Goal: Task Accomplishment & Management: Manage account settings

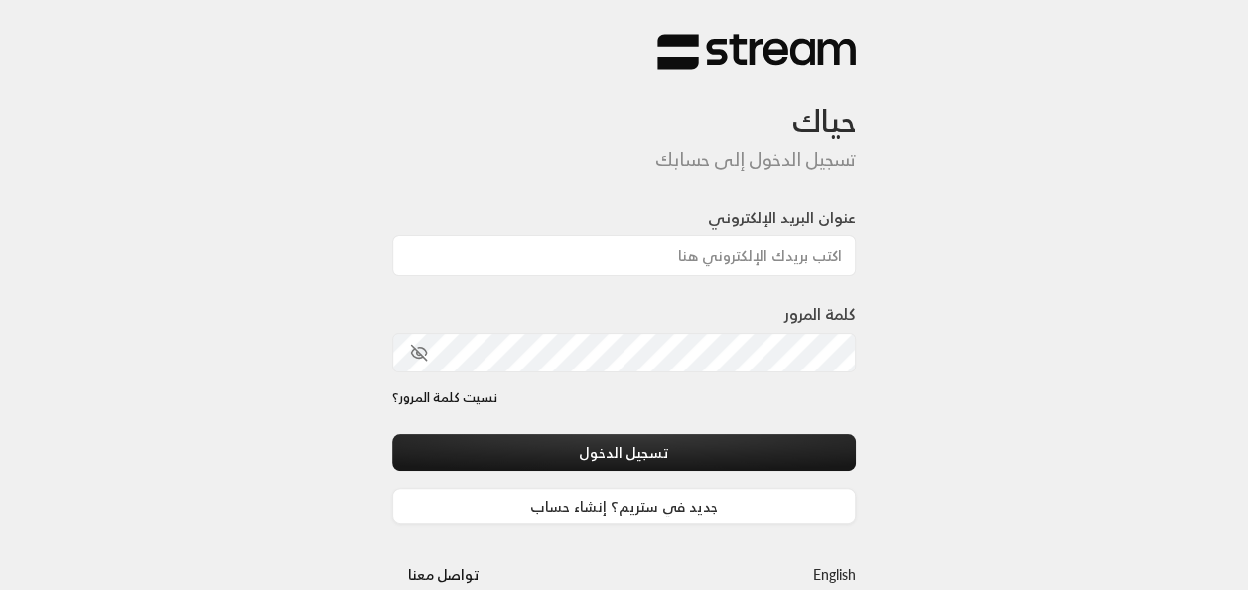
click at [518, 423] on div at bounding box center [679, 485] width 407 height 226
click at [750, 252] on input "عنوان البريد الإلكتروني" at bounding box center [624, 255] width 465 height 41
type input "[EMAIL_ADDRESS][DOMAIN_NAME]"
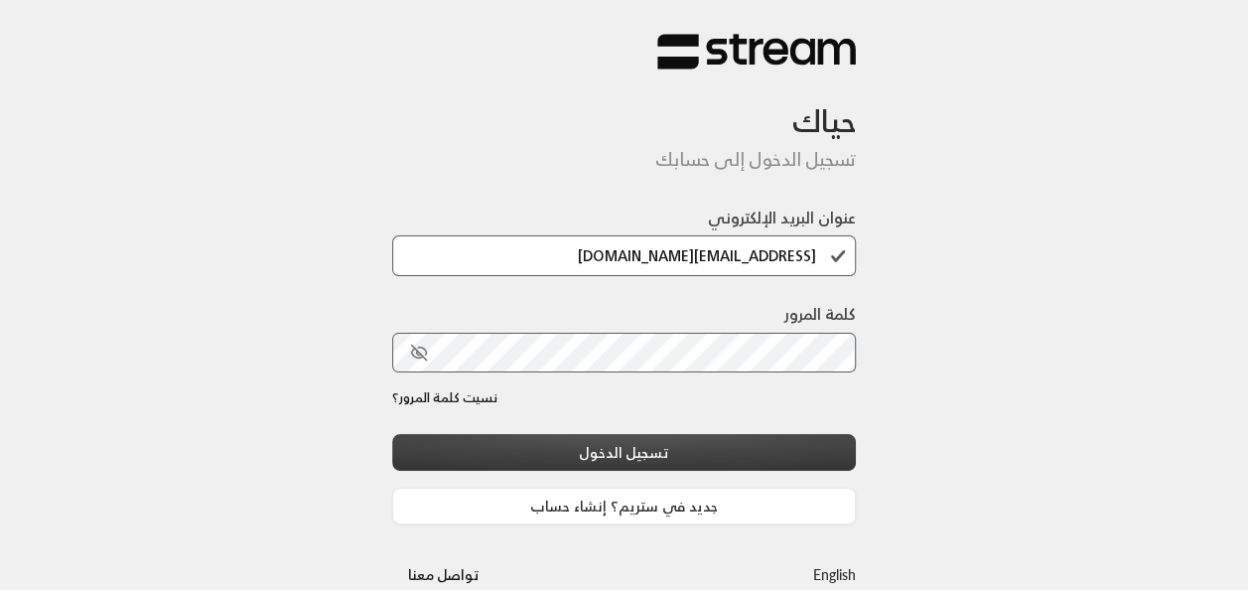
click at [536, 456] on button "تسجيل الدخول" at bounding box center [624, 452] width 465 height 37
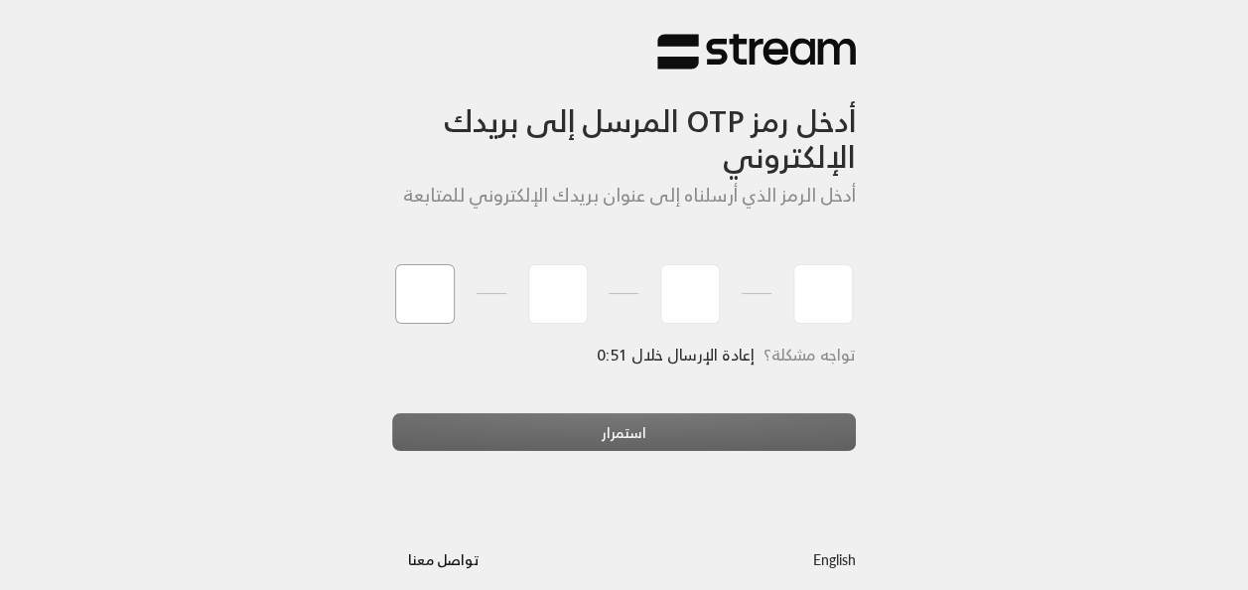
type input "7"
type input "0"
type input "2"
type input "9"
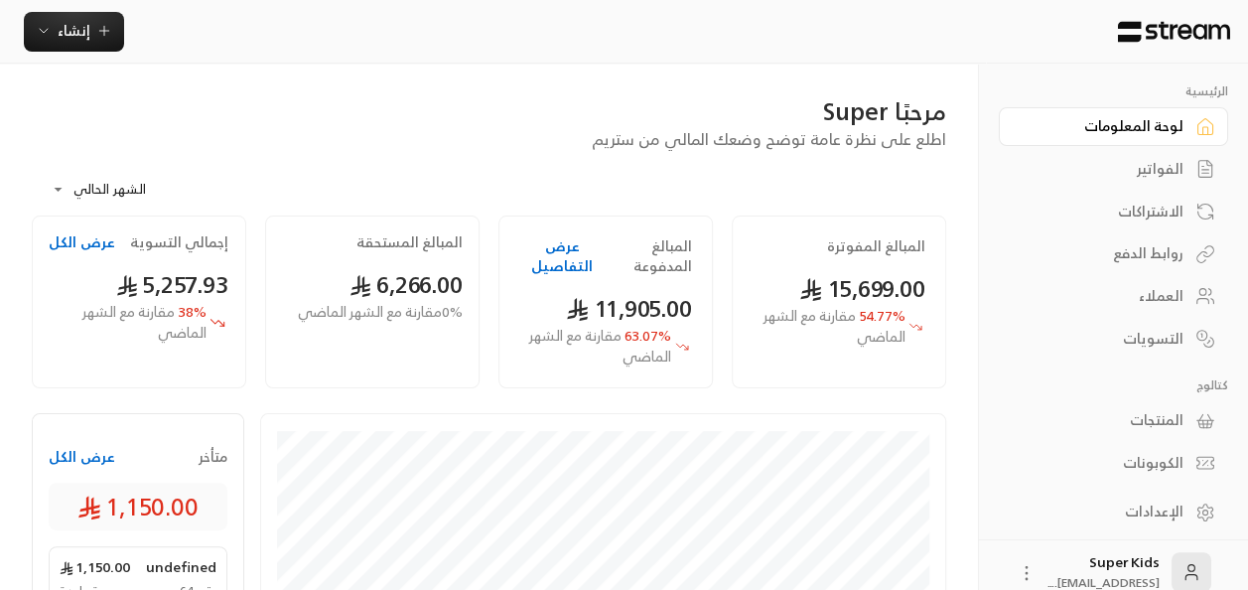
click at [1169, 166] on div "الفواتير" at bounding box center [1103, 169] width 160 height 20
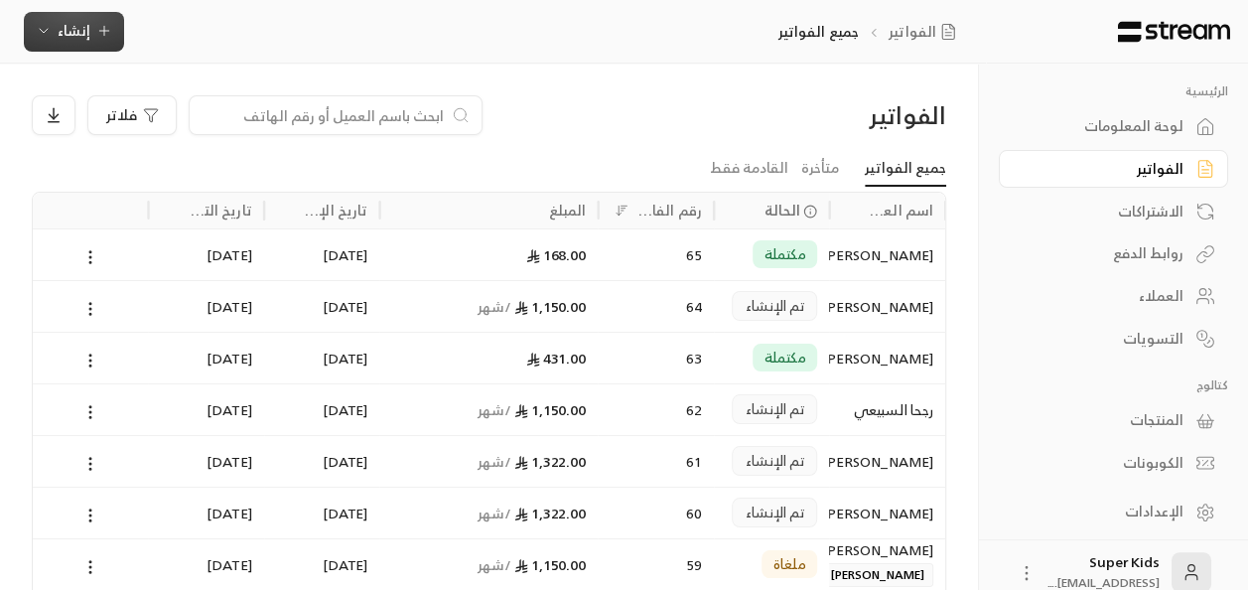
click at [89, 34] on span "إنشاء" at bounding box center [74, 30] width 76 height 25
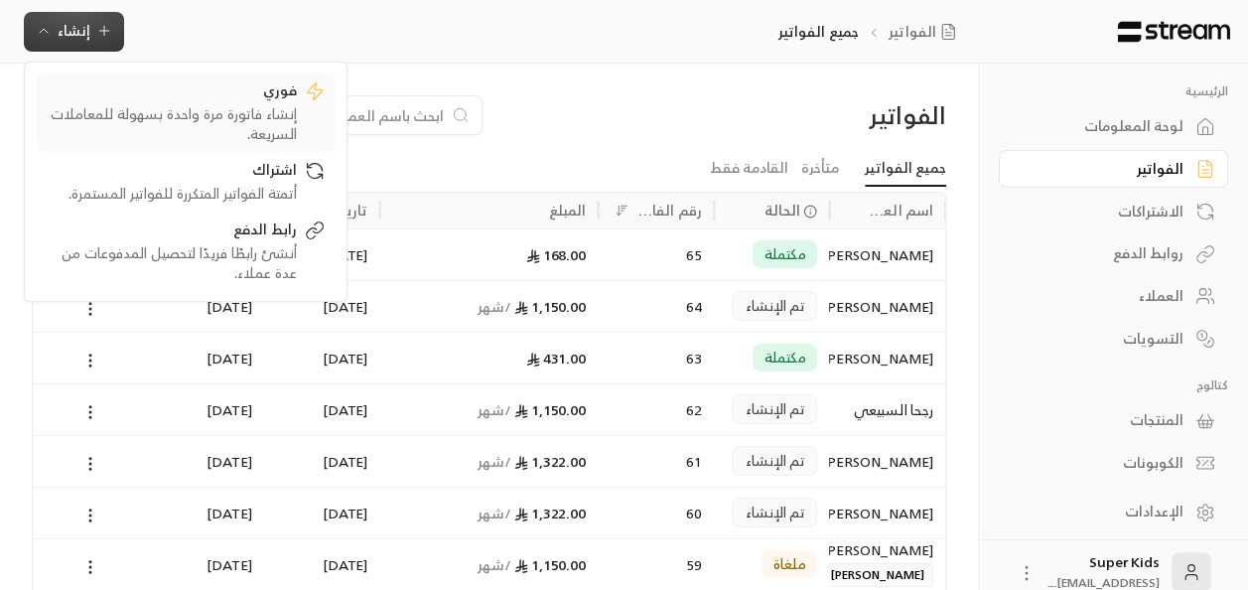
click at [204, 101] on div "فوري" at bounding box center [172, 92] width 250 height 24
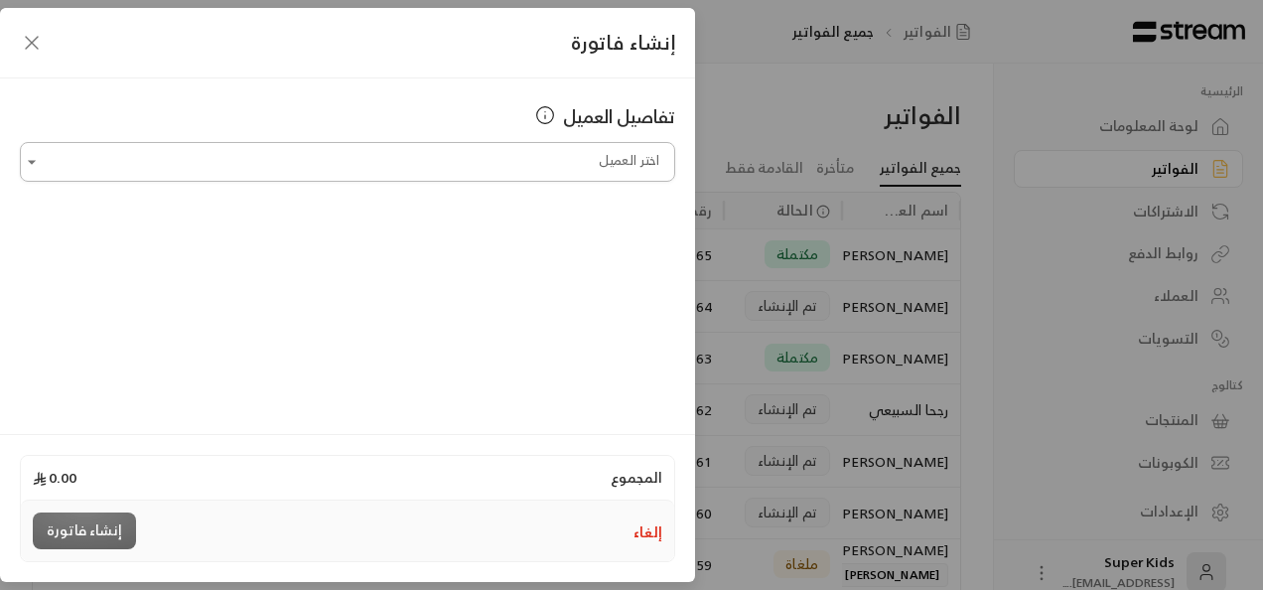
click at [579, 156] on input "اختر العميل" at bounding box center [347, 162] width 655 height 35
type input "*"
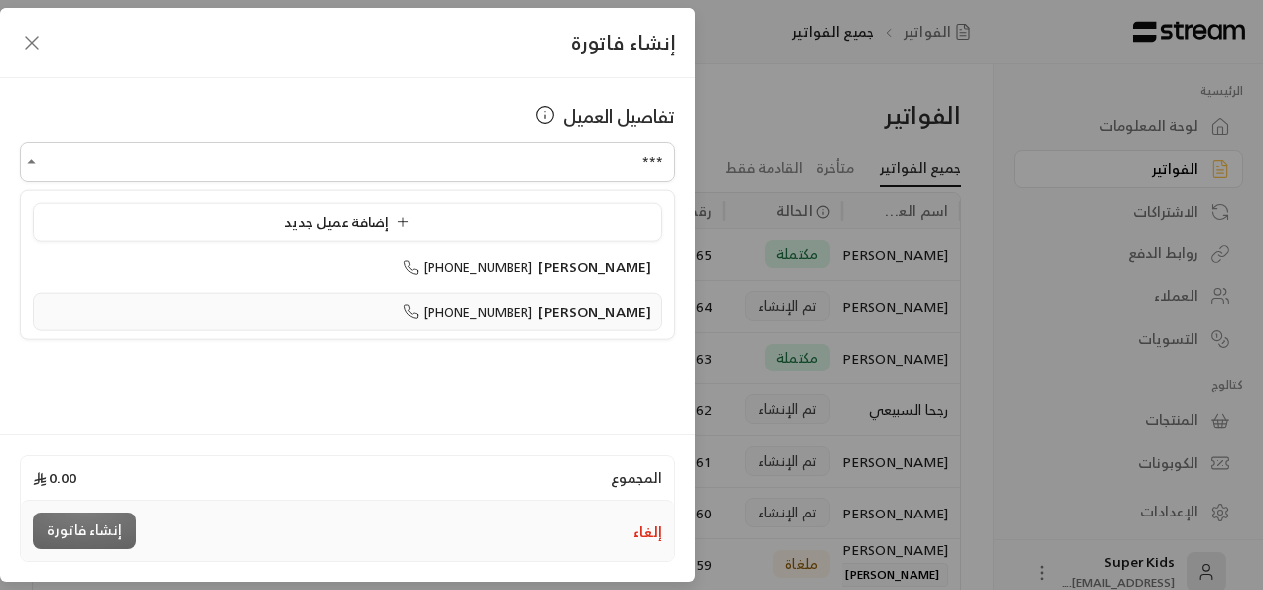
click at [580, 310] on span "[PERSON_NAME]" at bounding box center [594, 310] width 113 height 25
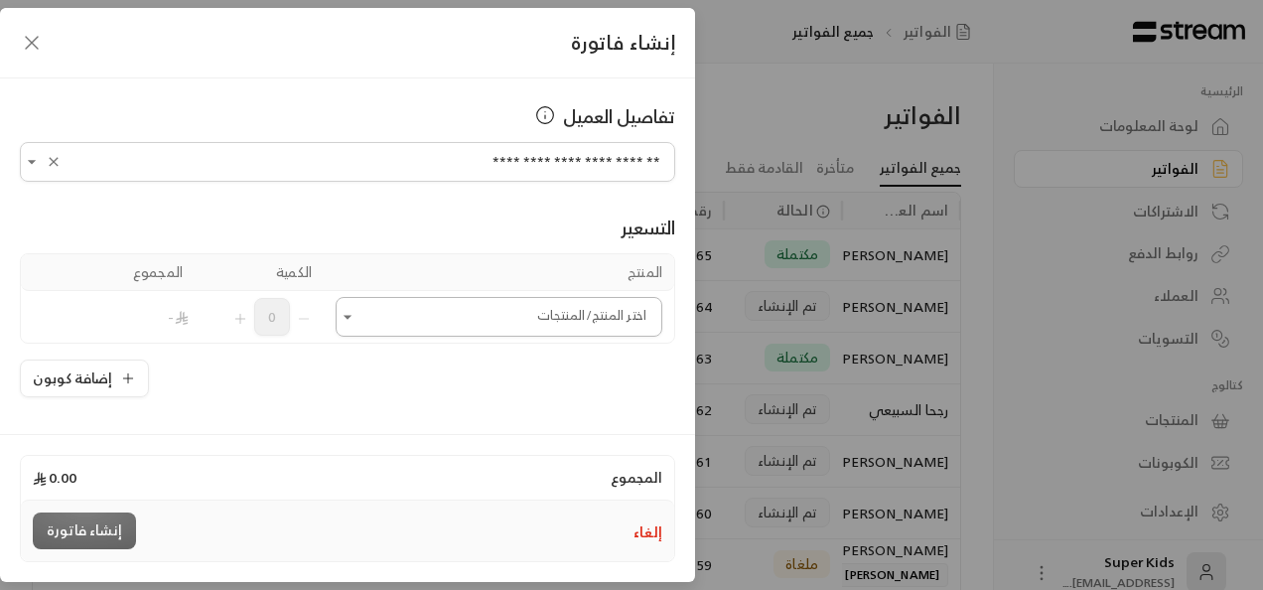
click at [357, 312] on icon "Open" at bounding box center [348, 317] width 20 height 20
type input "**********"
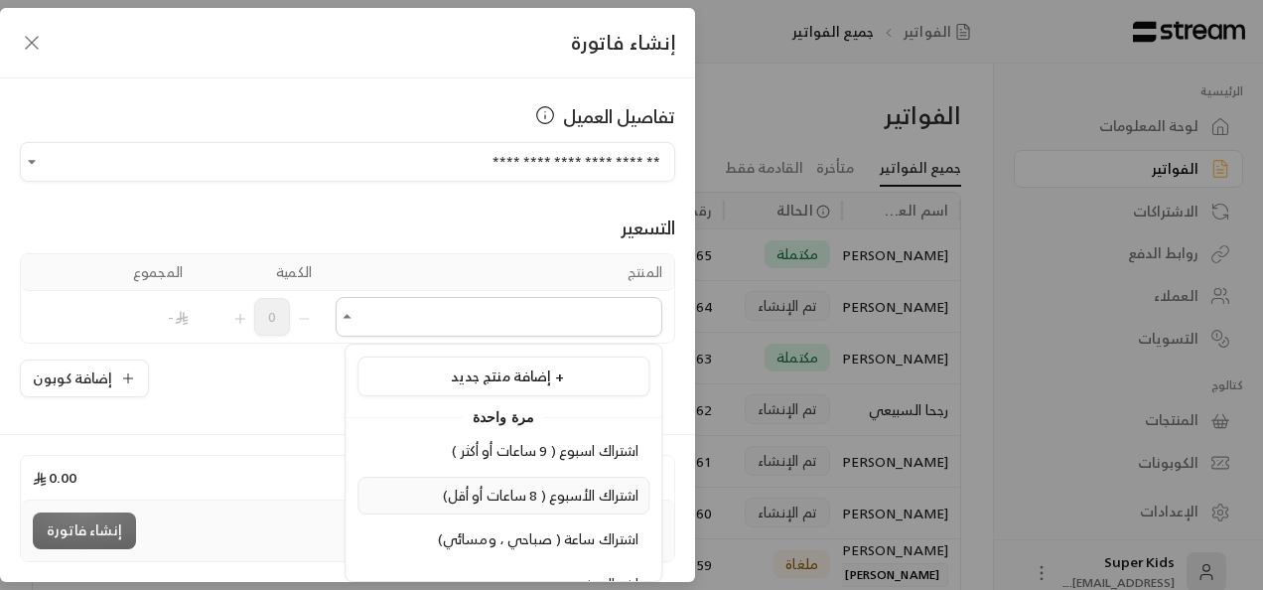
click at [490, 490] on span "اشتراك الأسبوع ( 8 ساعات أو أقل)" at bounding box center [541, 494] width 197 height 25
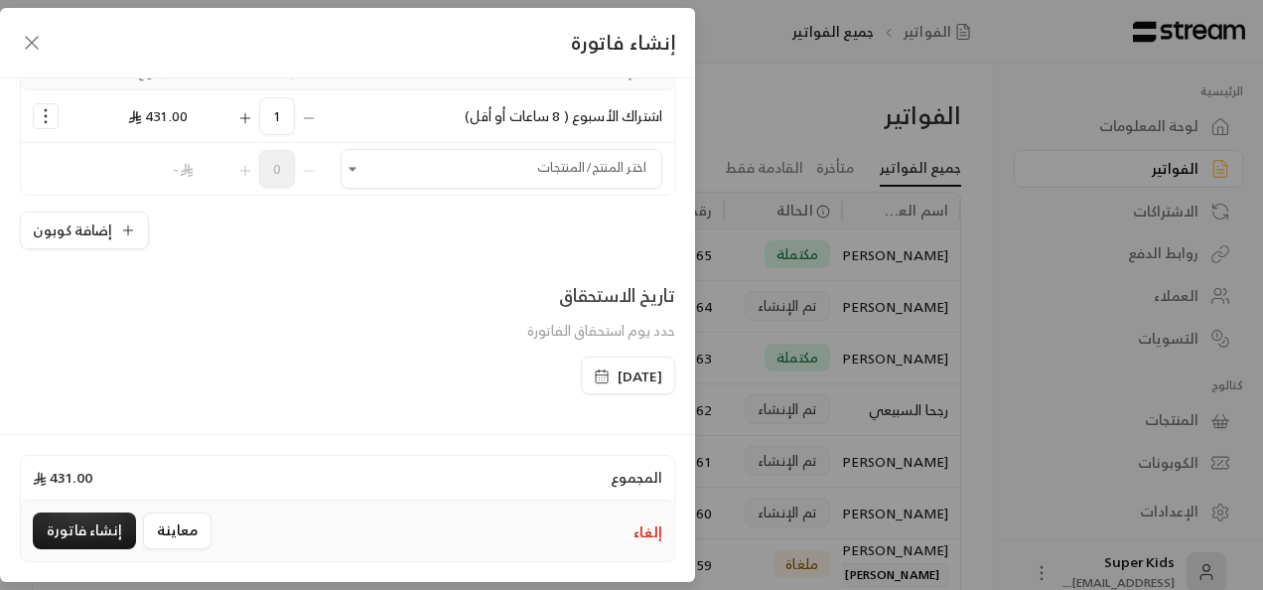
scroll to position [218, 0]
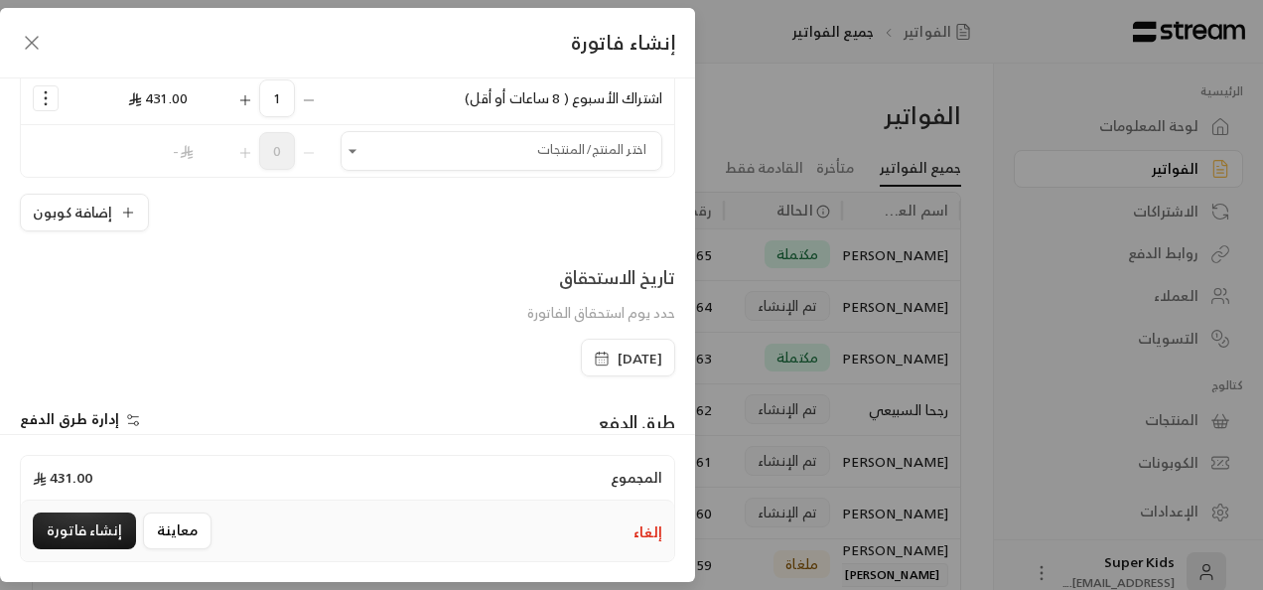
click at [617, 353] on span "[DATE]" at bounding box center [639, 358] width 45 height 20
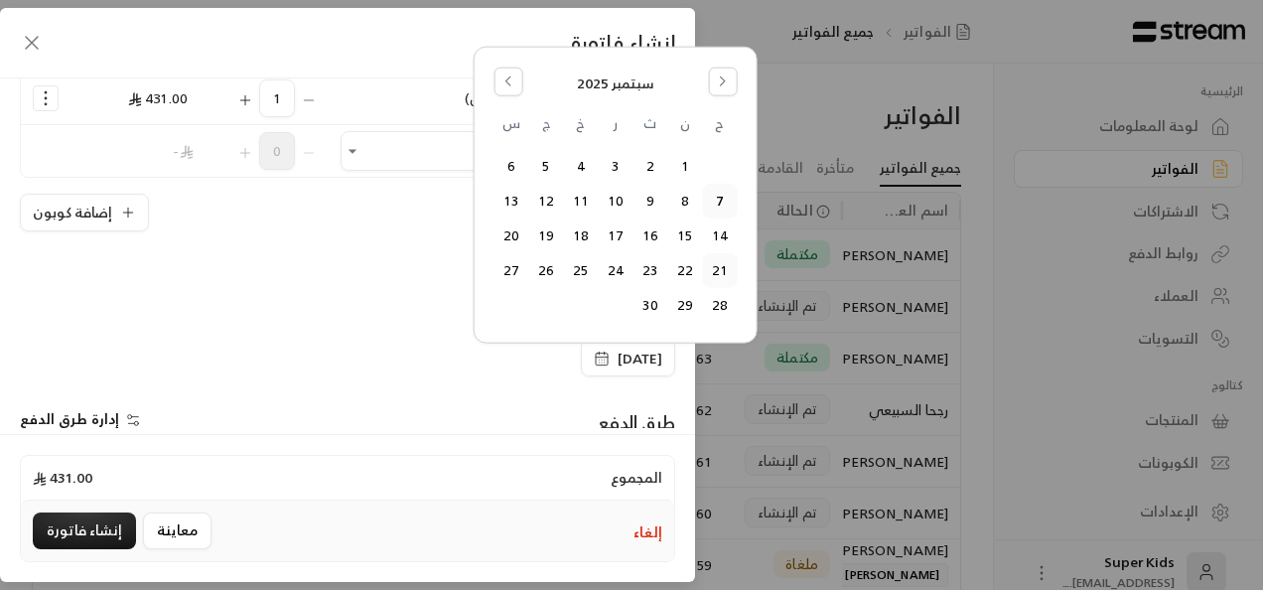
click at [714, 271] on button "21" at bounding box center [719, 270] width 33 height 33
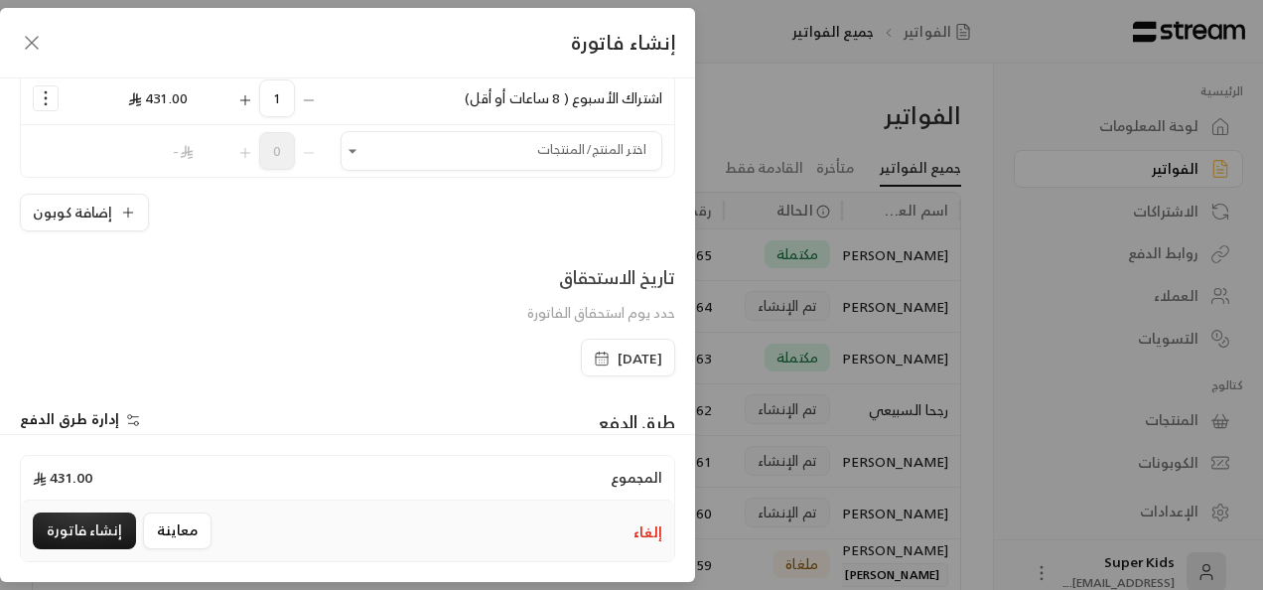
click at [617, 353] on span "[DATE]" at bounding box center [639, 358] width 45 height 20
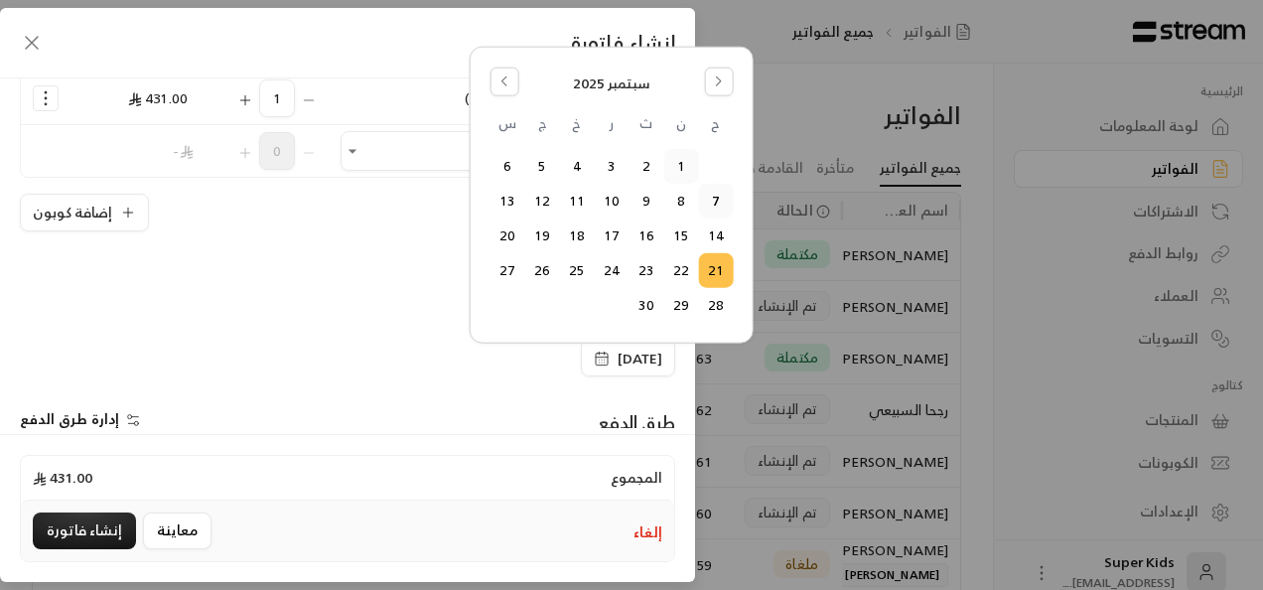
click at [677, 179] on button "1" at bounding box center [680, 166] width 33 height 33
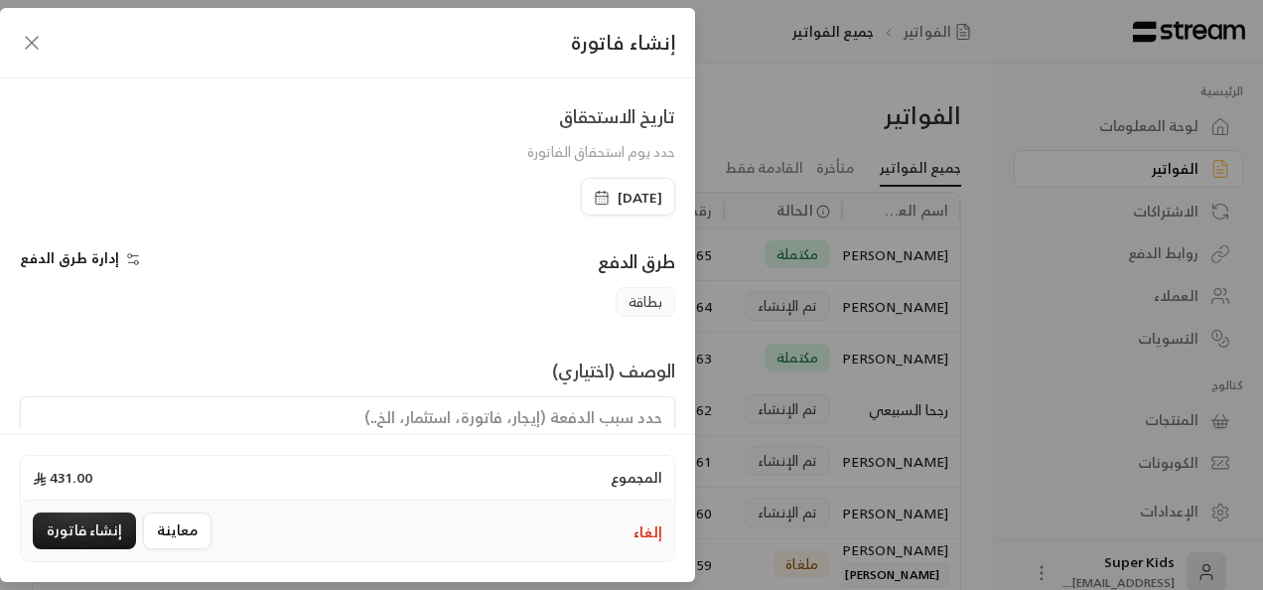
scroll to position [457, 0]
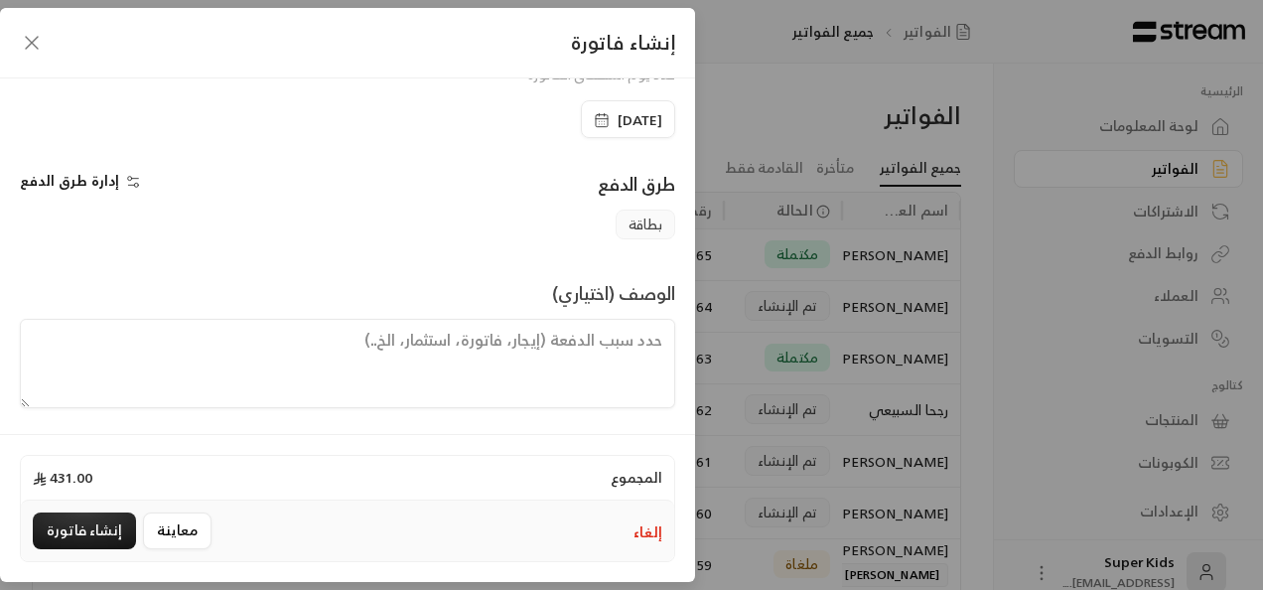
click at [544, 345] on textarea at bounding box center [347, 363] width 655 height 89
type textarea "دفع لمده اسبوع باقي يوم واحد تعويض"
click at [69, 527] on button "إنشاء فاتورة" at bounding box center [84, 530] width 103 height 37
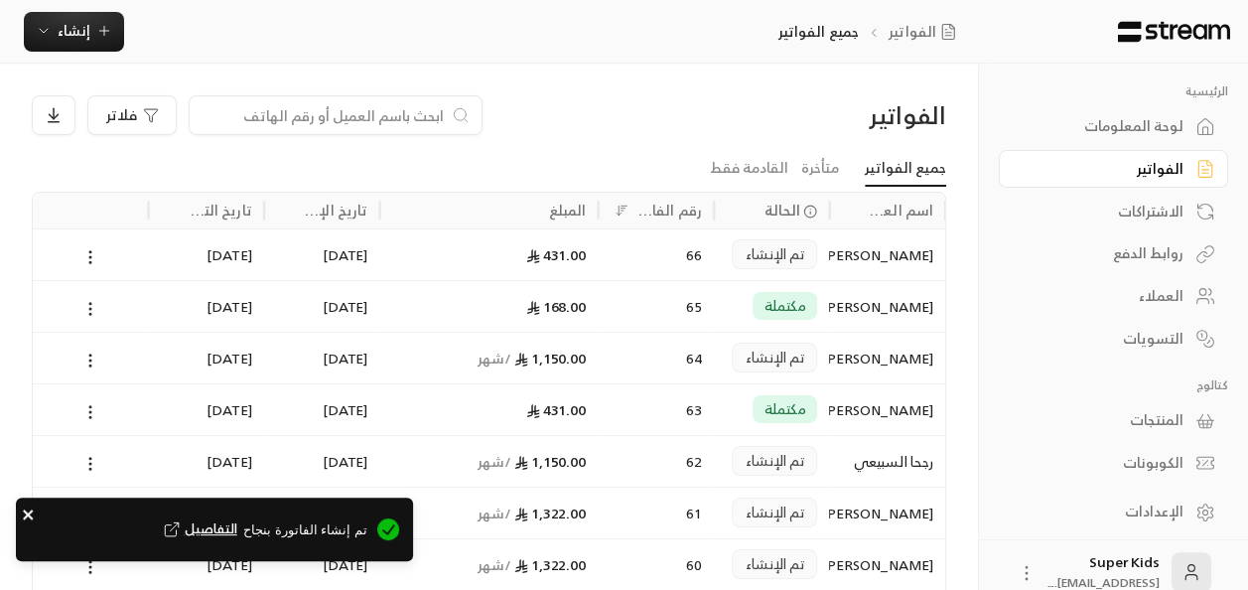
click at [24, 513] on icon "close" at bounding box center [29, 514] width 14 height 16
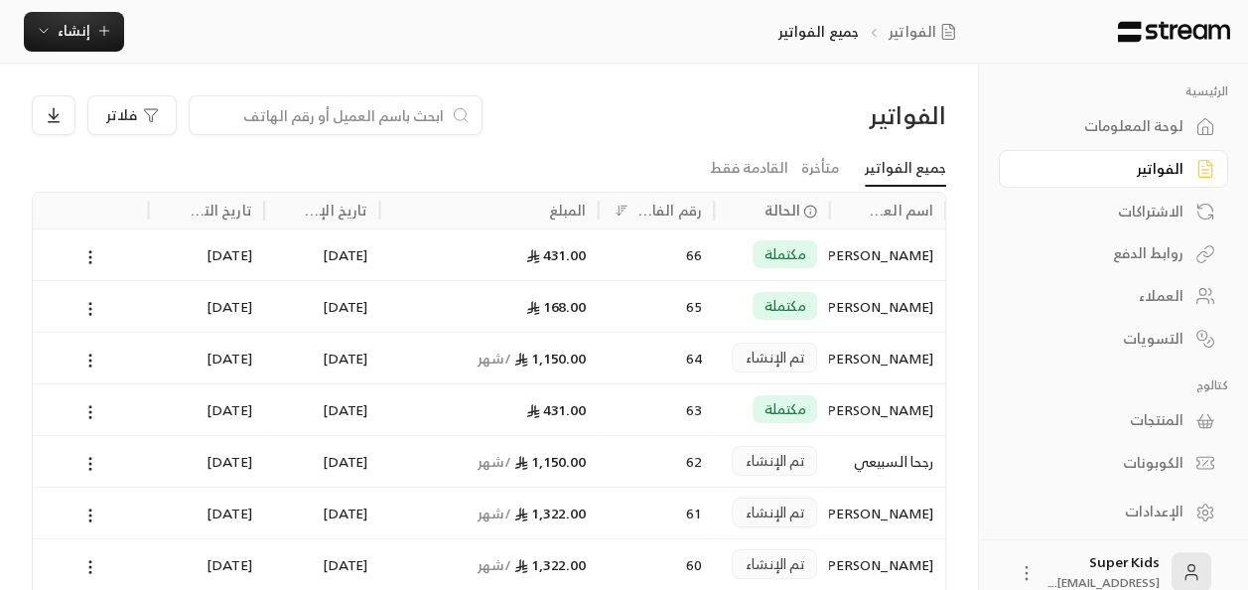
click at [1163, 132] on div "لوحة المعلومات" at bounding box center [1103, 126] width 160 height 20
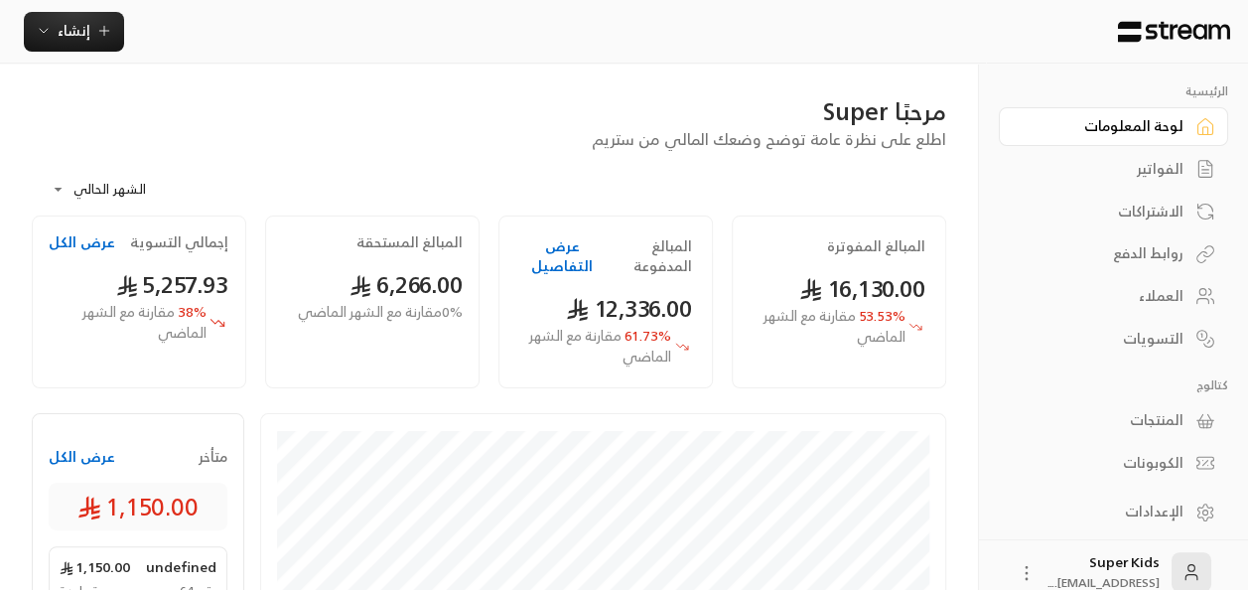
click at [83, 456] on button "عرض الكل" at bounding box center [82, 457] width 67 height 20
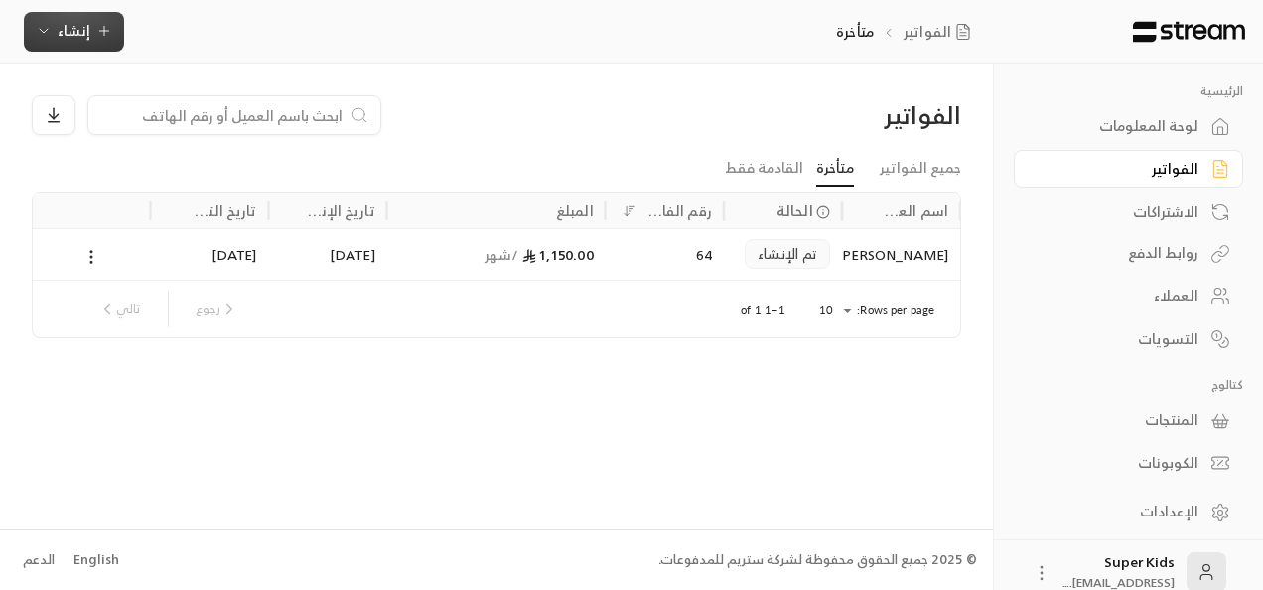
click at [85, 18] on span "إنشاء" at bounding box center [74, 30] width 33 height 25
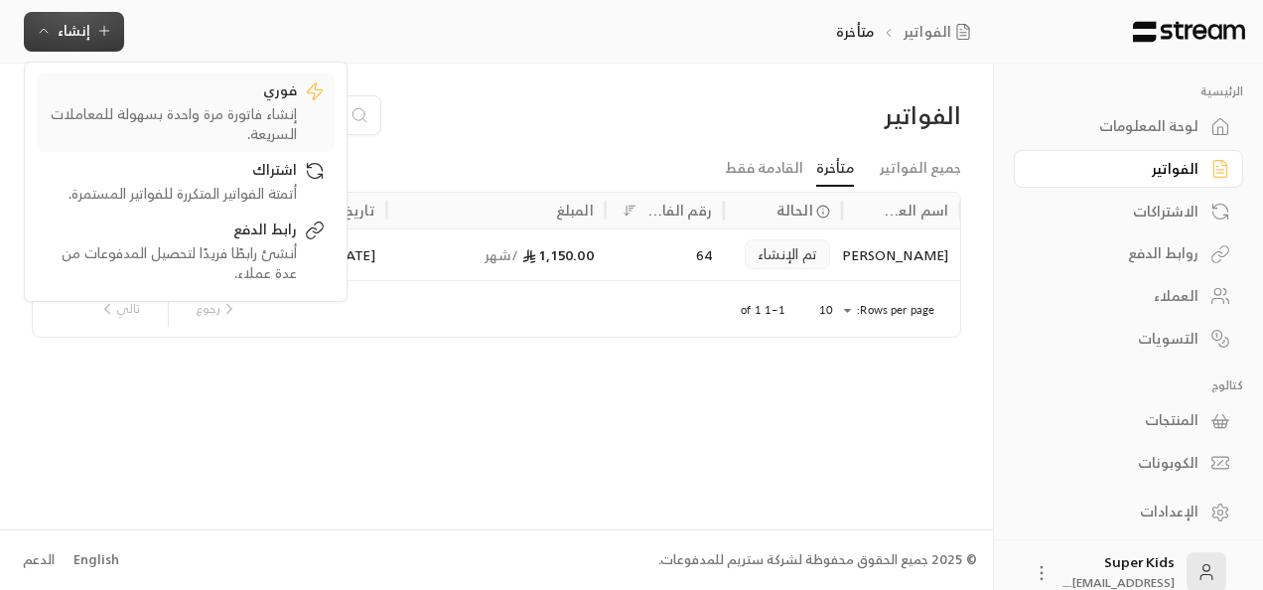
click at [219, 90] on div "فوري" at bounding box center [172, 92] width 250 height 24
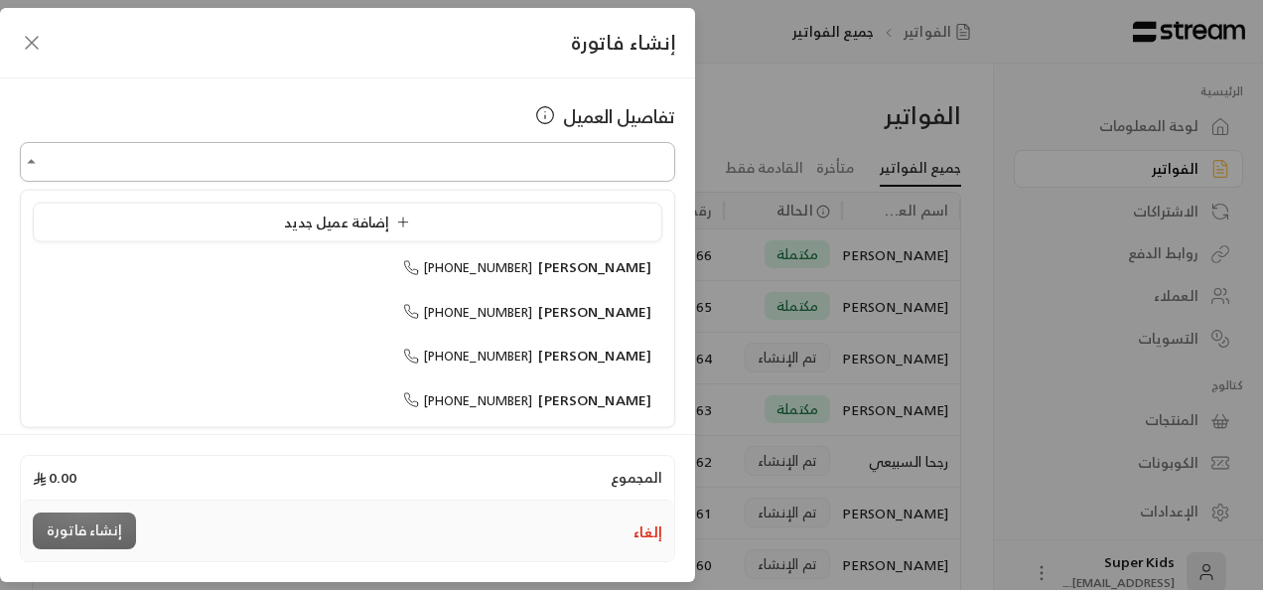
click at [494, 168] on input "اختر العميل" at bounding box center [347, 162] width 655 height 35
type input "*"
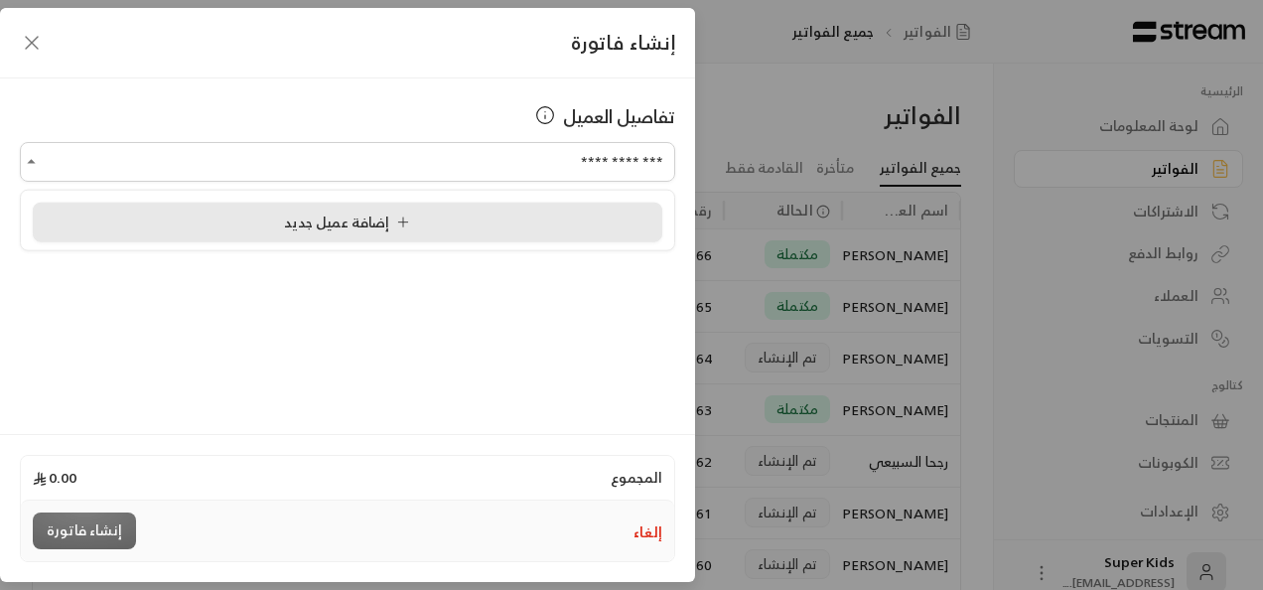
click at [404, 234] on li "إضافة عميل جديد" at bounding box center [347, 223] width 629 height 40
type input "**********"
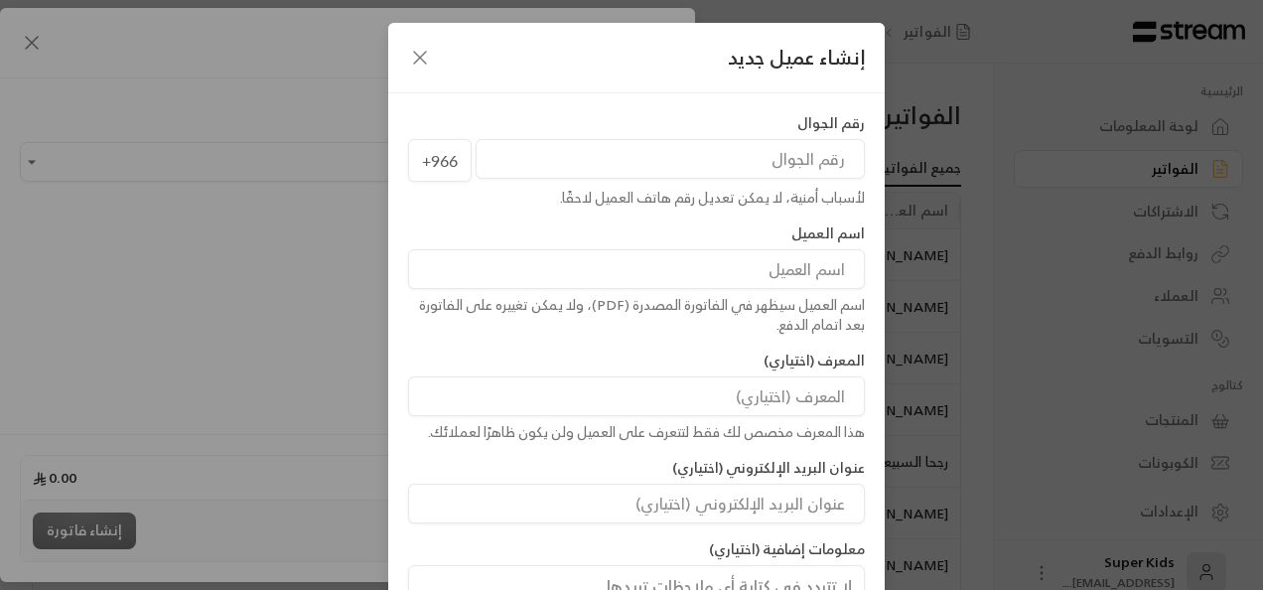
click at [762, 167] on input "tel" at bounding box center [670, 159] width 389 height 40
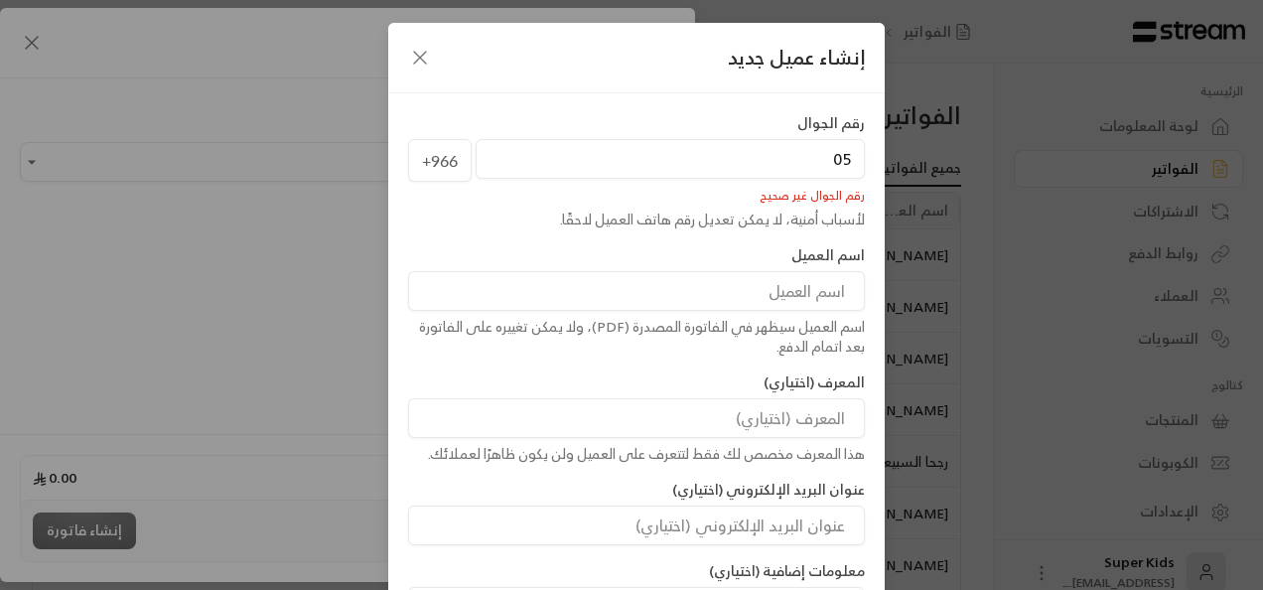
type input "0"
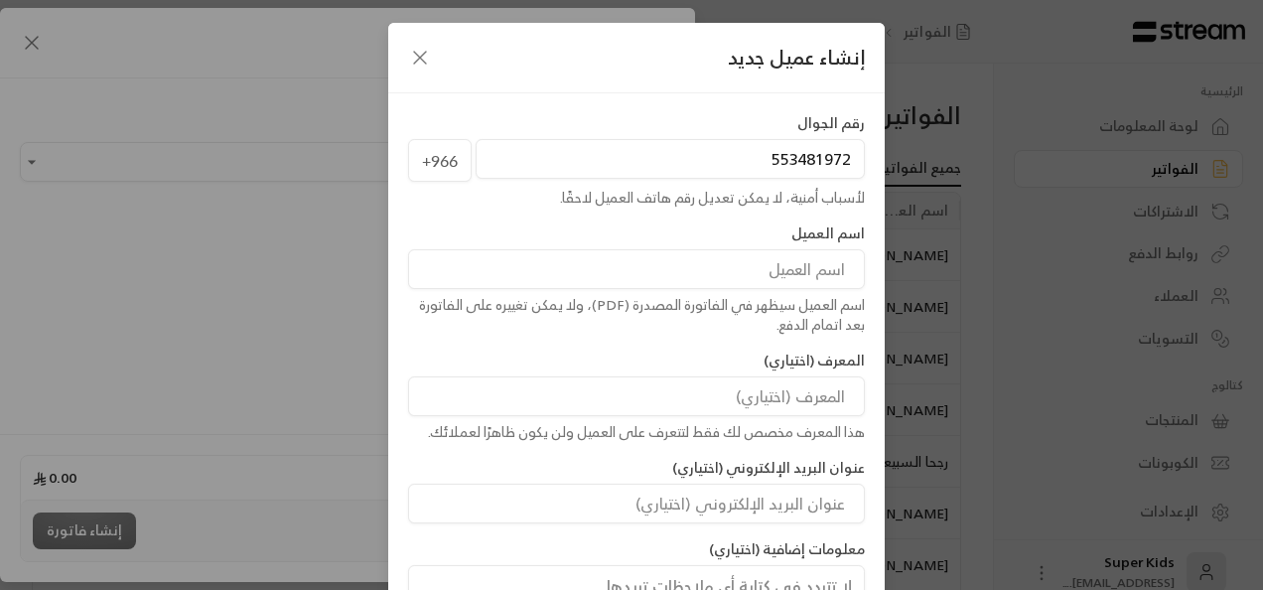
type input "553481972"
click at [774, 262] on input at bounding box center [636, 269] width 457 height 40
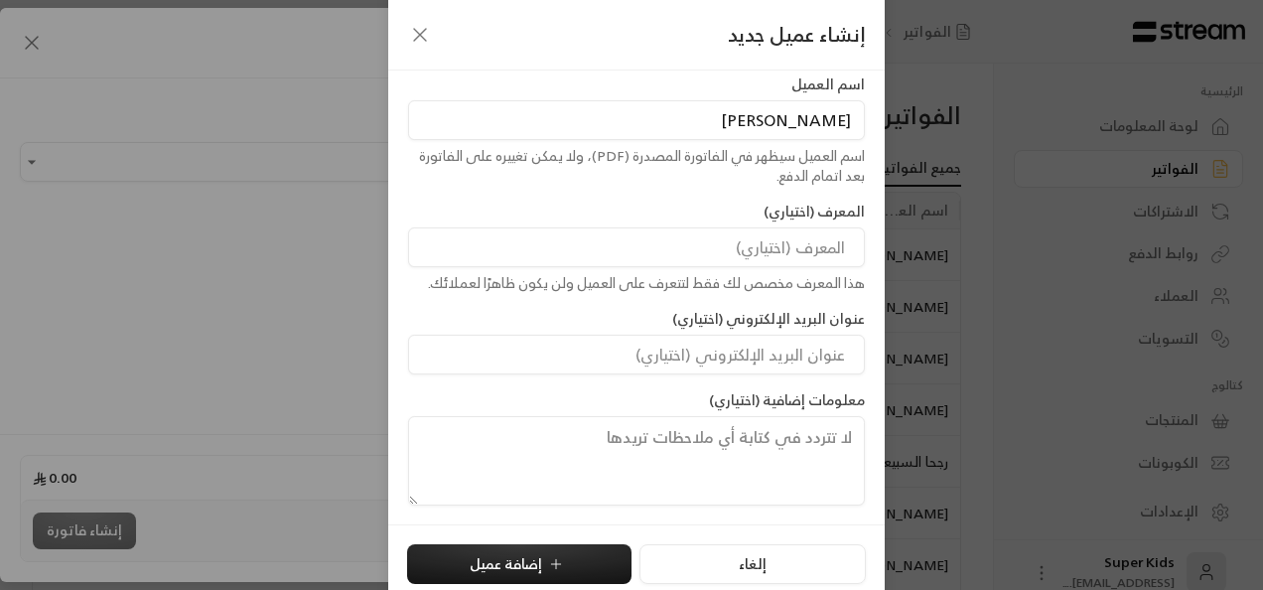
scroll to position [160, 0]
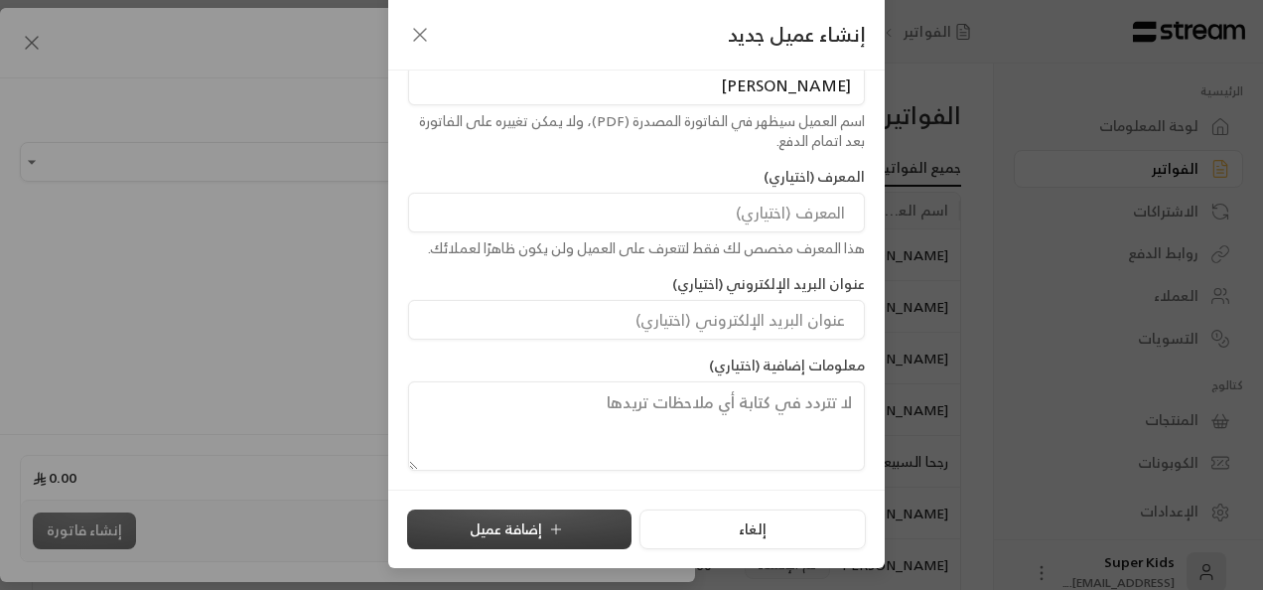
type input "[PERSON_NAME]"
click at [558, 530] on icon "submit" at bounding box center [556, 529] width 16 height 16
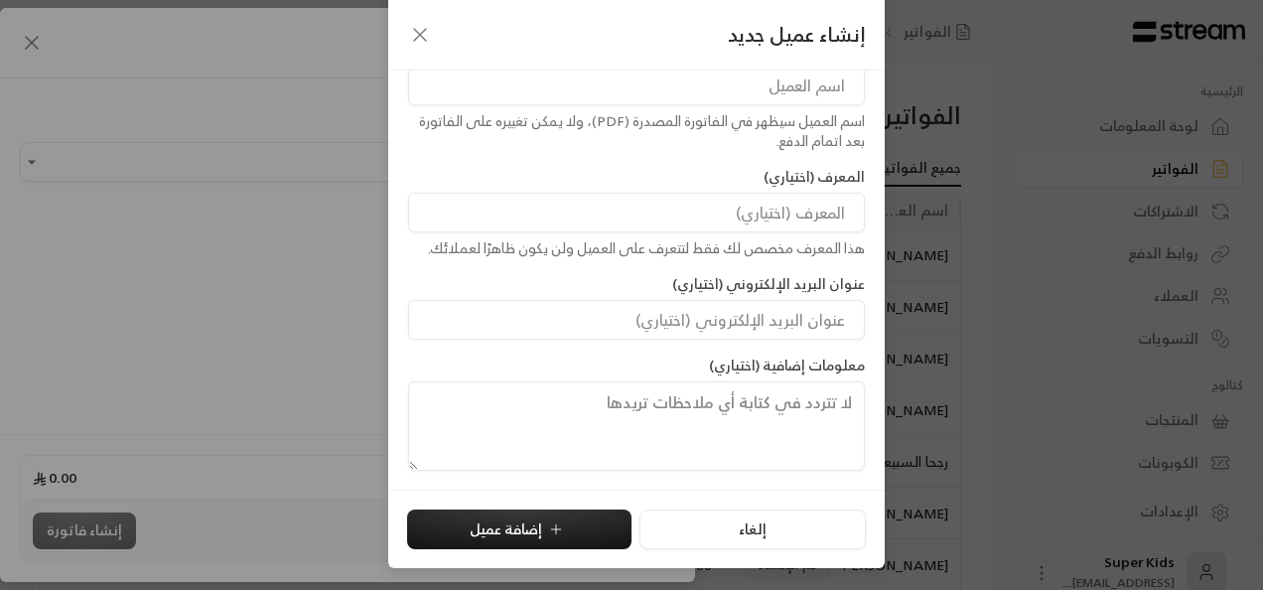
type input "**********"
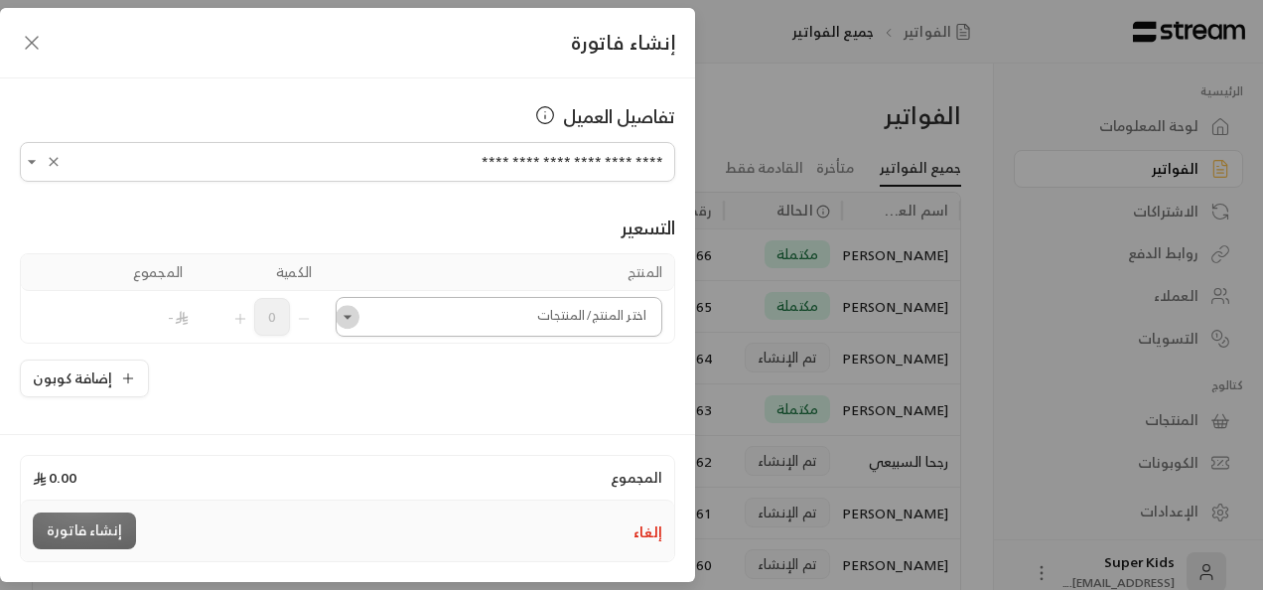
click at [351, 313] on icon "Open" at bounding box center [348, 317] width 20 height 20
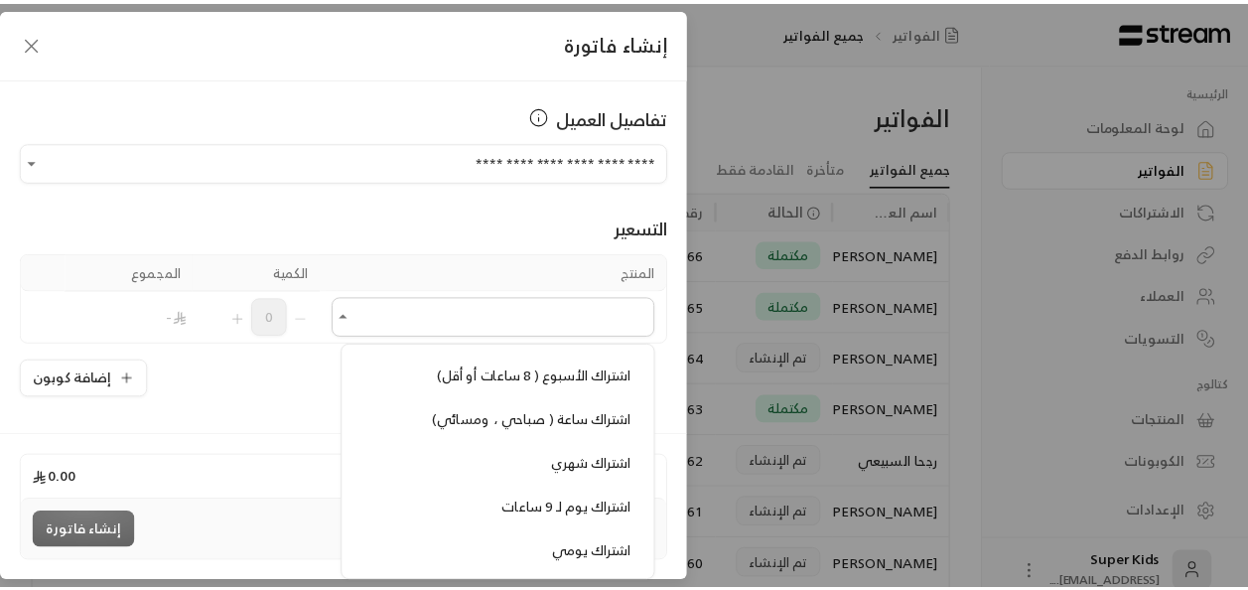
scroll to position [135, 0]
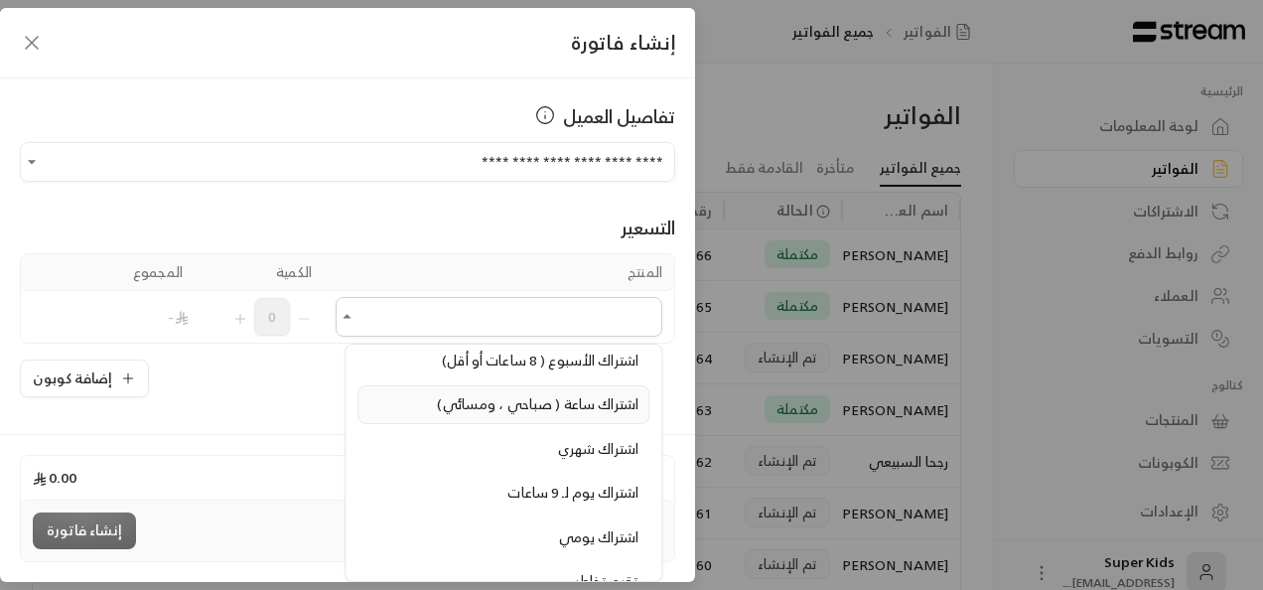
click at [536, 391] on span "اشتراك ساعة ( صباحي ، ومسائي)" at bounding box center [539, 403] width 202 height 25
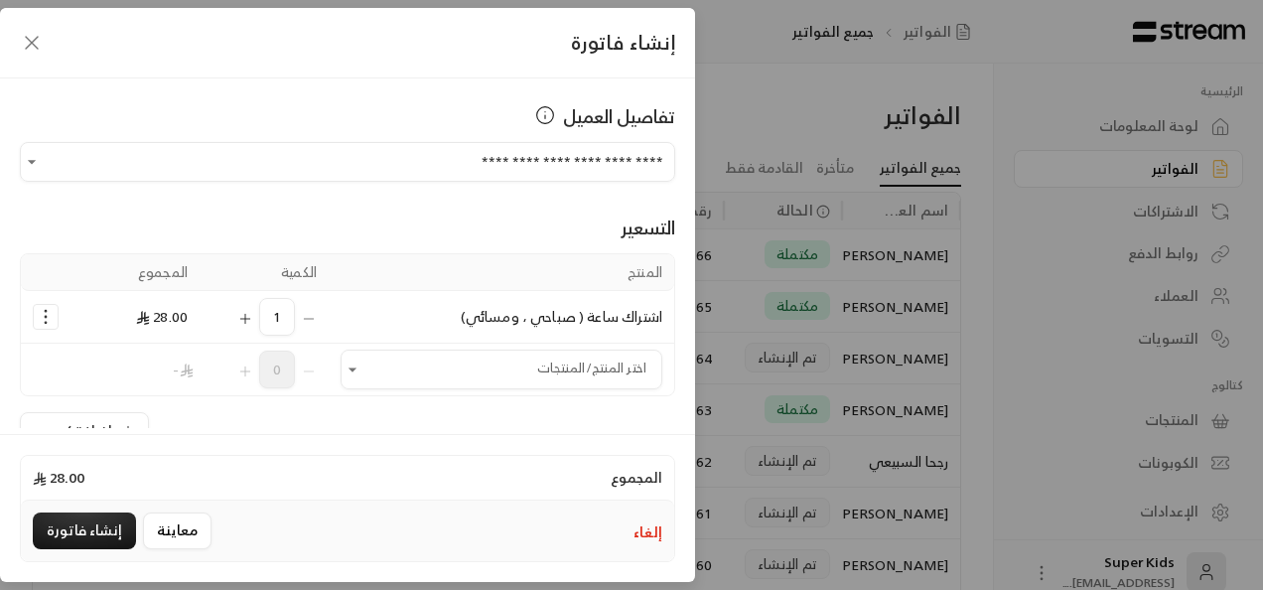
click at [253, 320] on icon "Selected Products" at bounding box center [245, 319] width 16 height 16
click at [103, 538] on button "إنشاء فاتورة" at bounding box center [84, 530] width 103 height 37
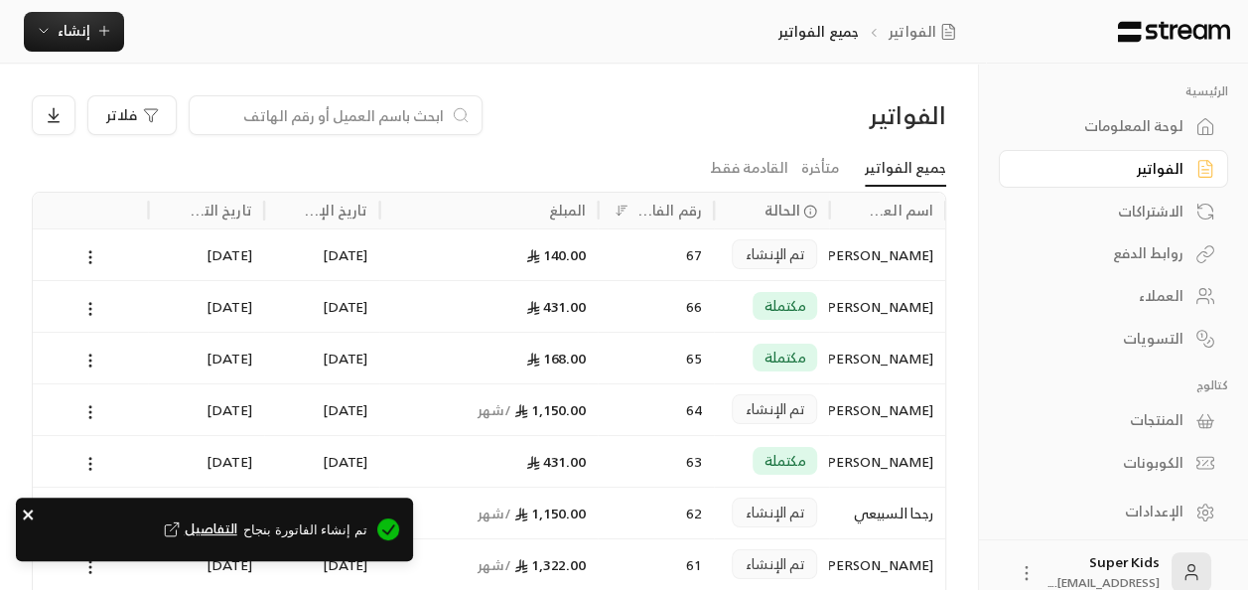
click at [24, 509] on icon "close" at bounding box center [29, 514] width 14 height 16
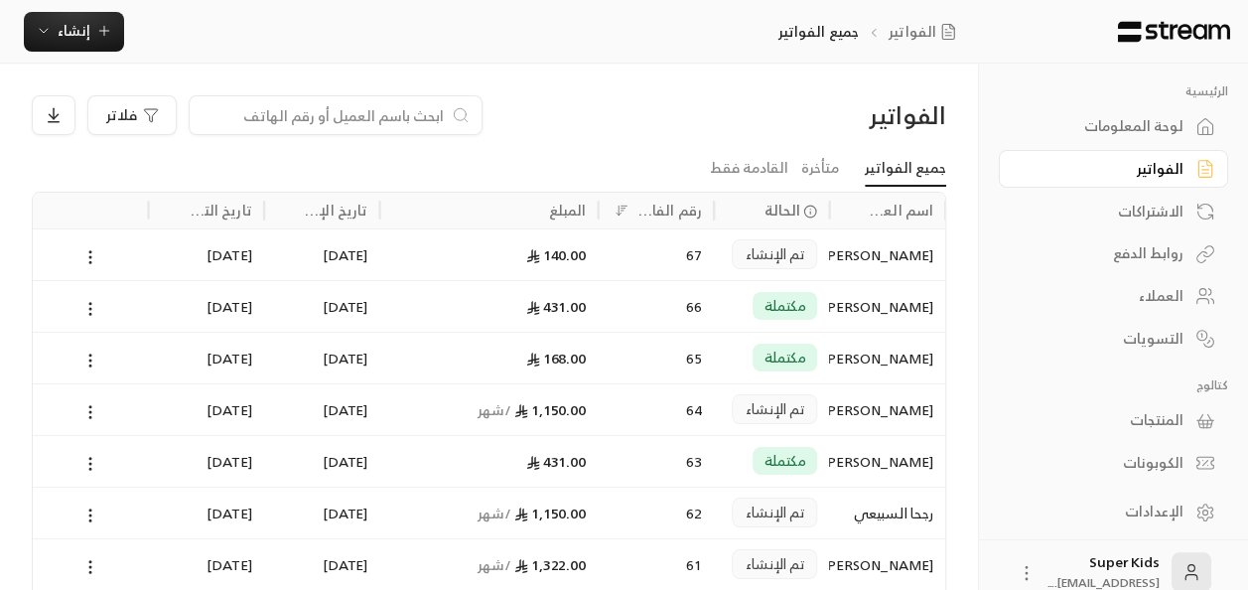
click at [886, 255] on div "[PERSON_NAME]" at bounding box center [887, 254] width 92 height 51
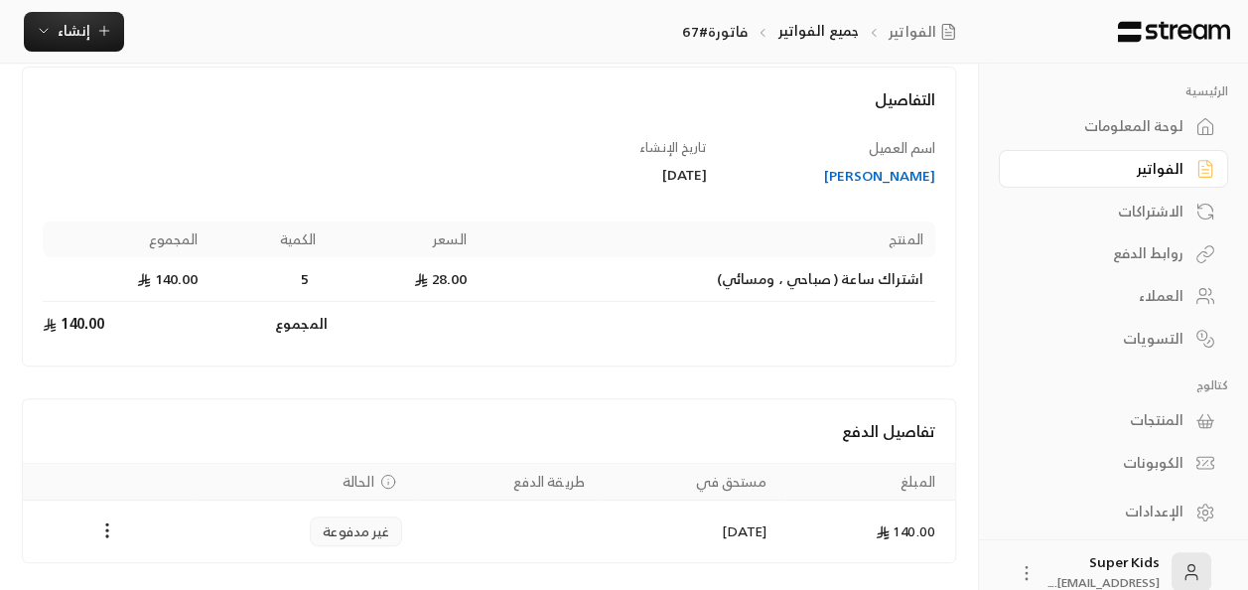
scroll to position [170, 0]
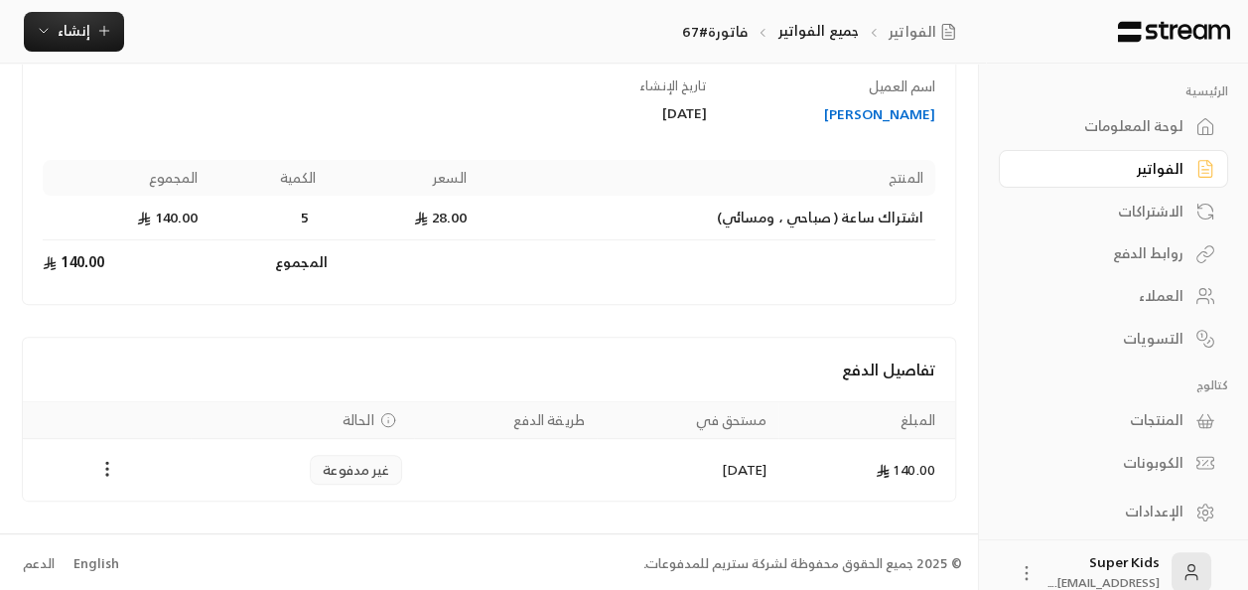
click at [102, 467] on icon "Payments" at bounding box center [107, 469] width 20 height 20
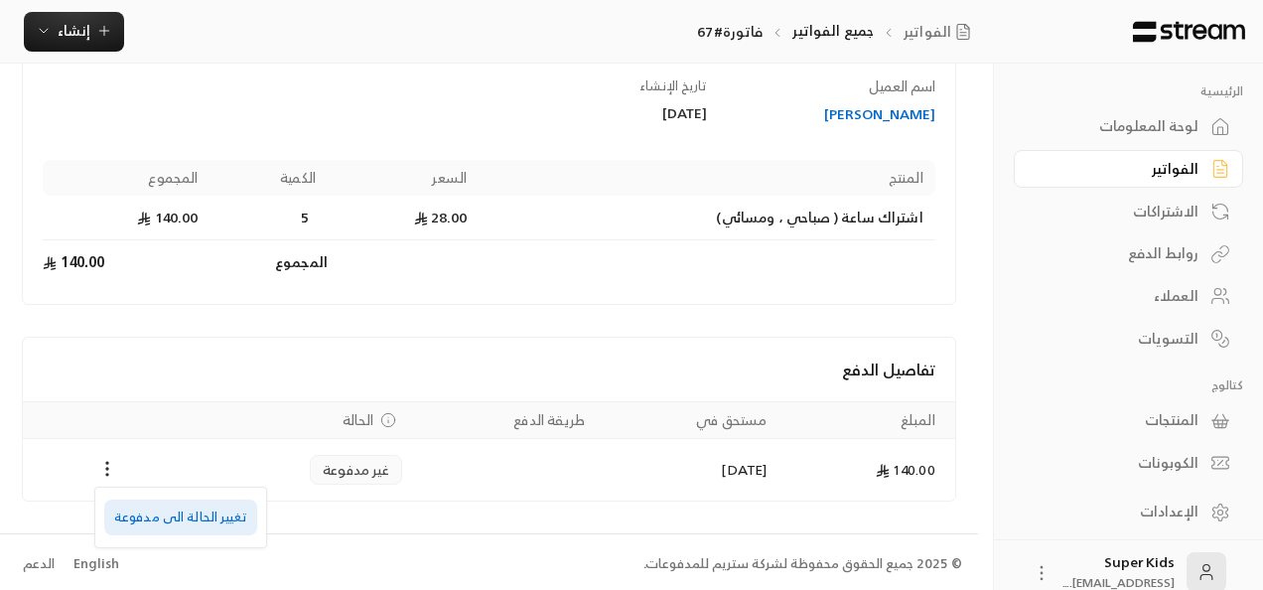
click at [186, 514] on li "تغيير الحالة الى مدفوعة" at bounding box center [180, 517] width 153 height 36
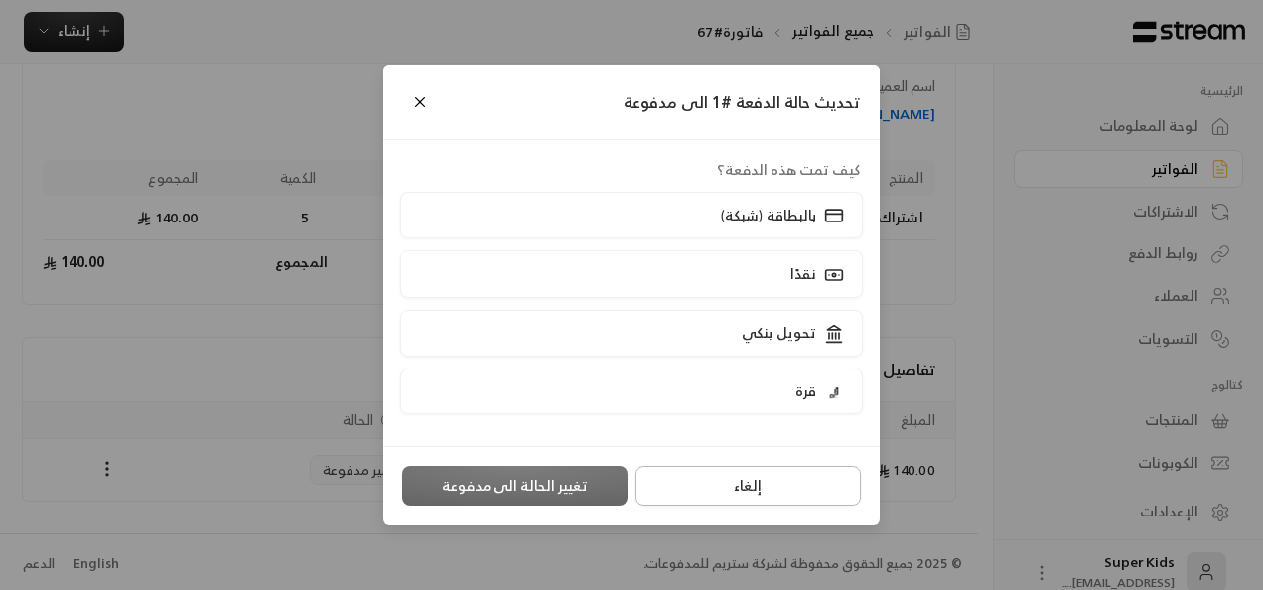
click at [808, 485] on button "إلغاء" at bounding box center [747, 486] width 225 height 40
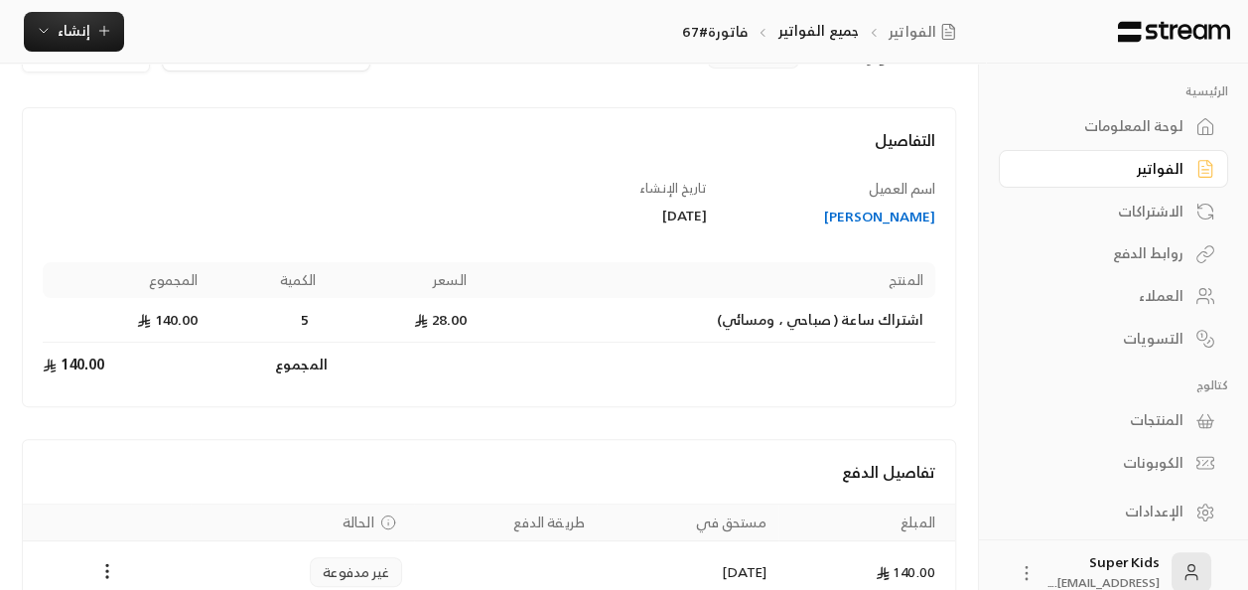
scroll to position [0, 0]
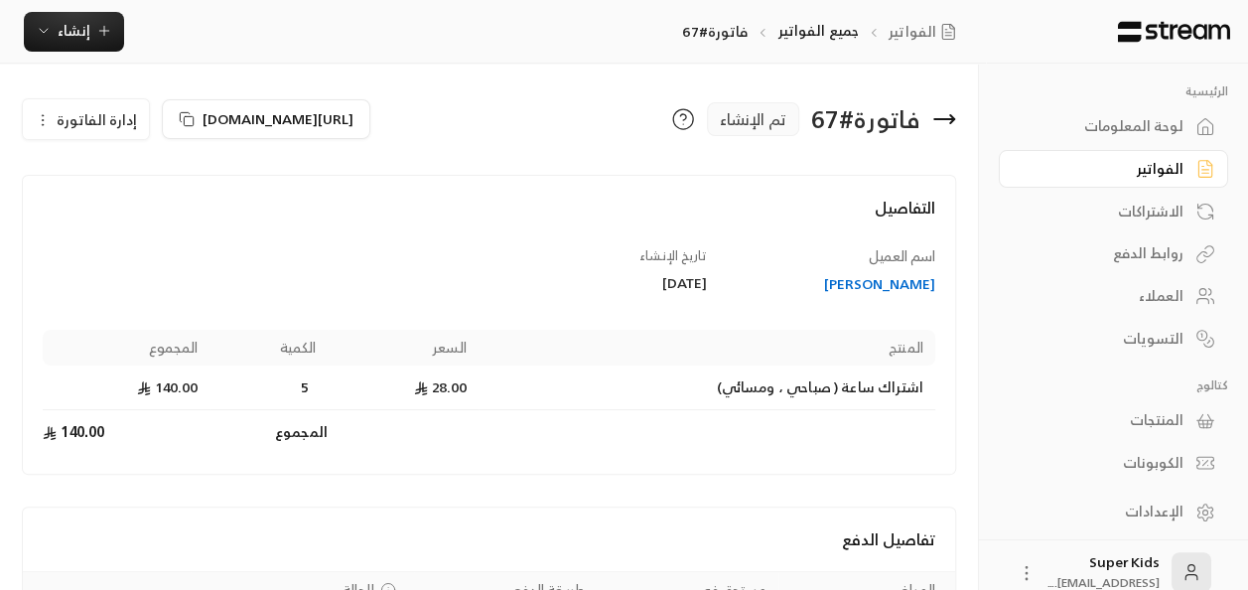
click at [51, 122] on button "إدارة الفاتورة" at bounding box center [86, 119] width 126 height 40
click at [151, 217] on link "إلغاء" at bounding box center [97, 213] width 123 height 36
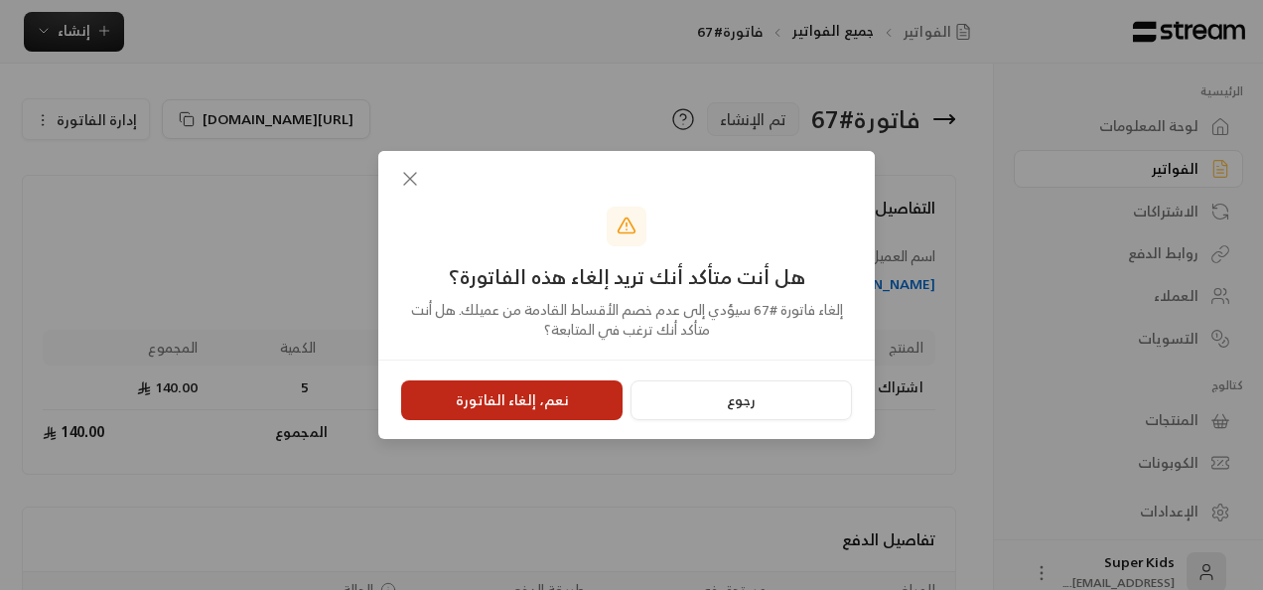
click at [563, 396] on button "نعم، إلغاء الفاتورة" at bounding box center [511, 400] width 221 height 40
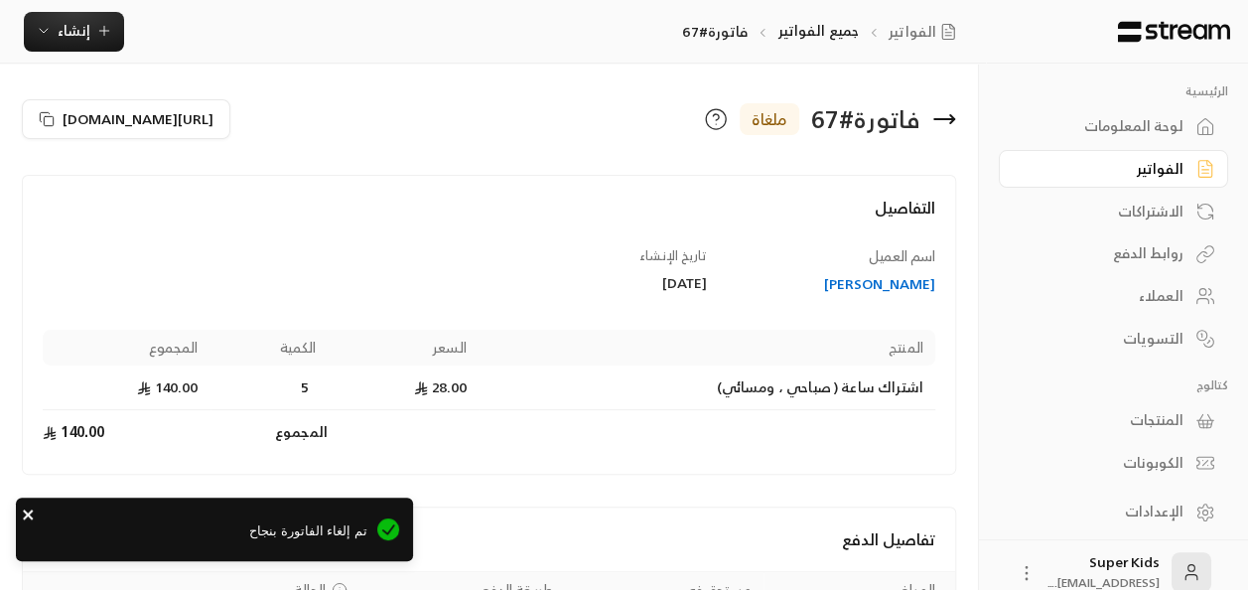
click at [28, 516] on icon "close" at bounding box center [28, 514] width 10 height 10
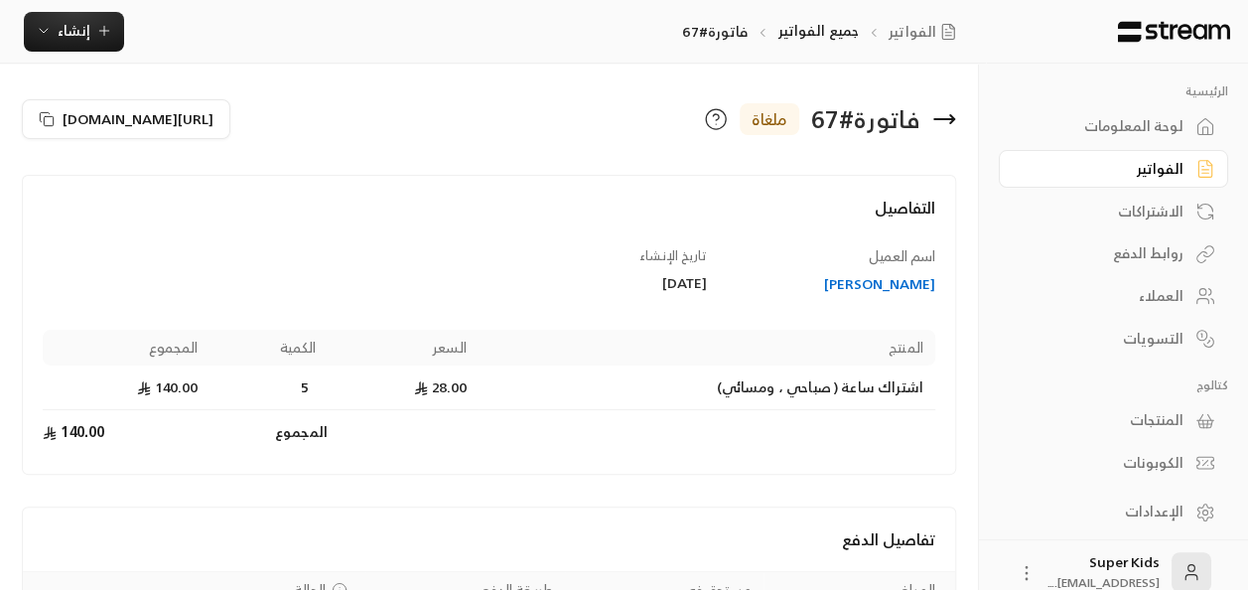
click at [1156, 121] on div "لوحة المعلومات" at bounding box center [1103, 126] width 160 height 20
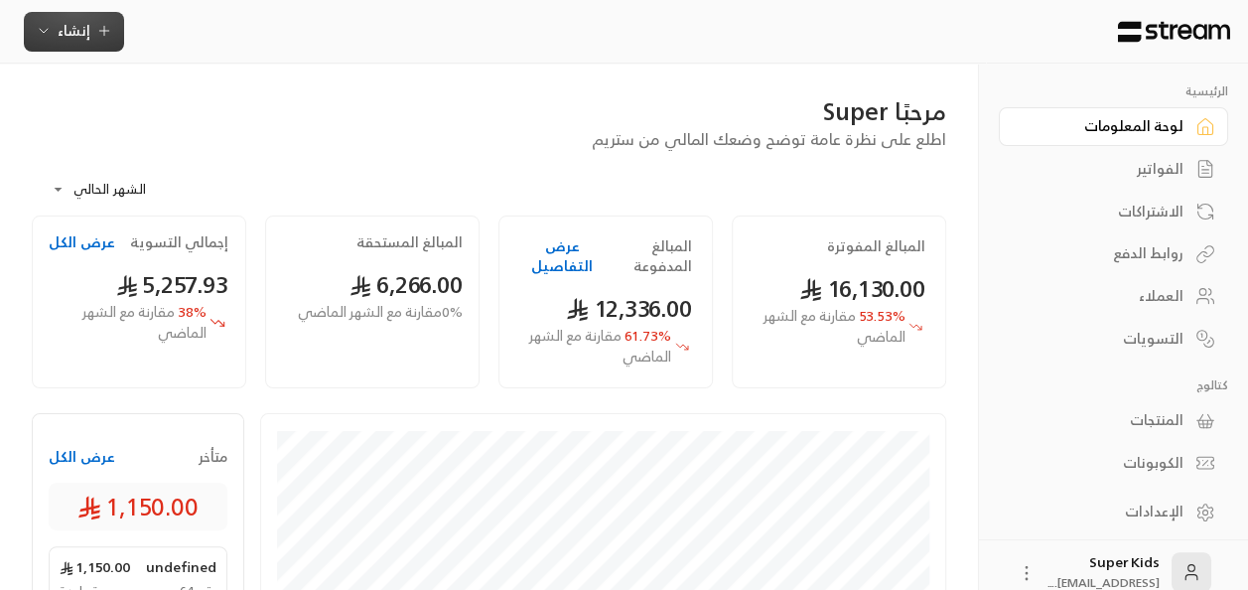
click at [98, 38] on icon "button" at bounding box center [104, 31] width 16 height 16
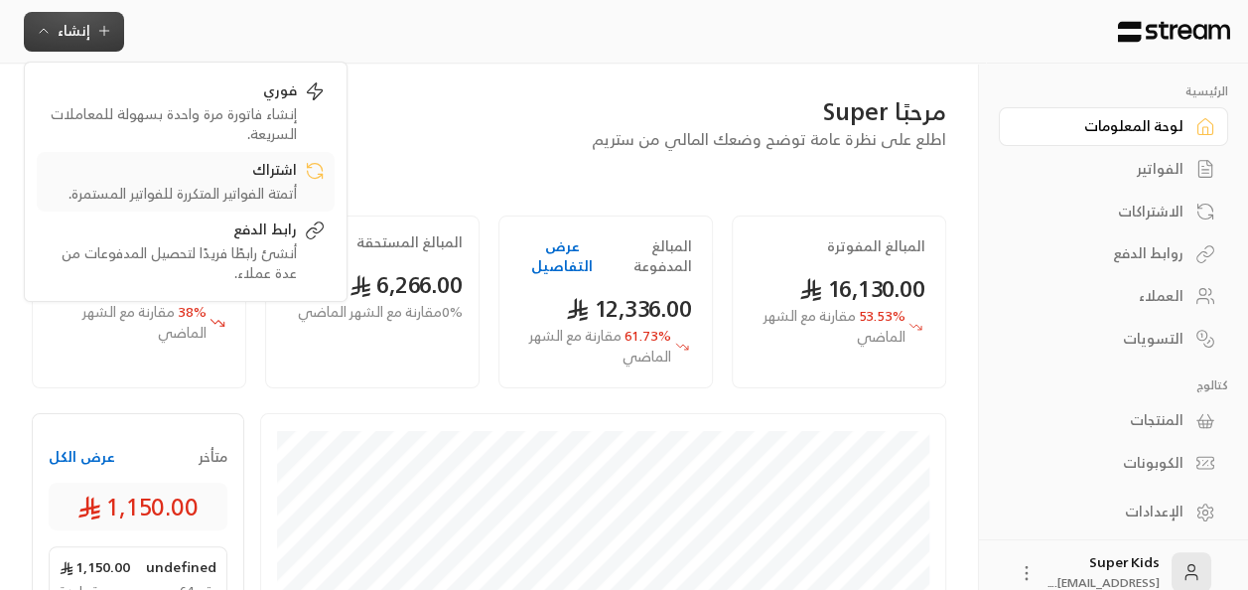
click at [284, 199] on div "أتمتة الفواتير المتكررة للفواتير المستمرة." at bounding box center [172, 194] width 250 height 20
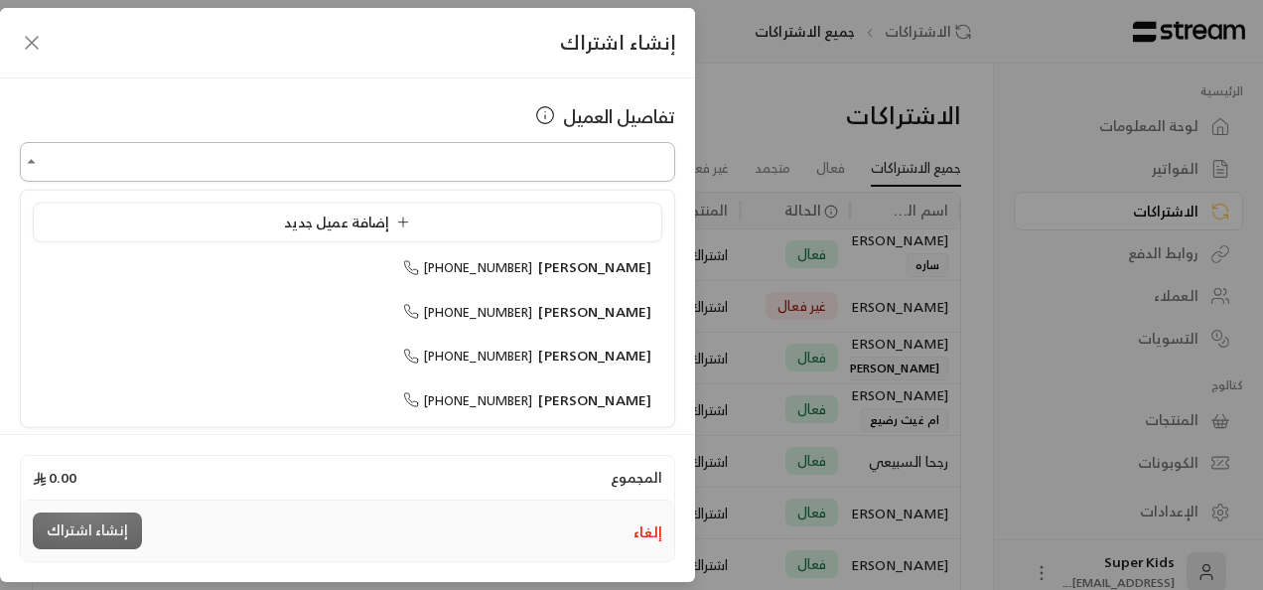
click at [613, 174] on input "اختر العميل" at bounding box center [347, 162] width 655 height 35
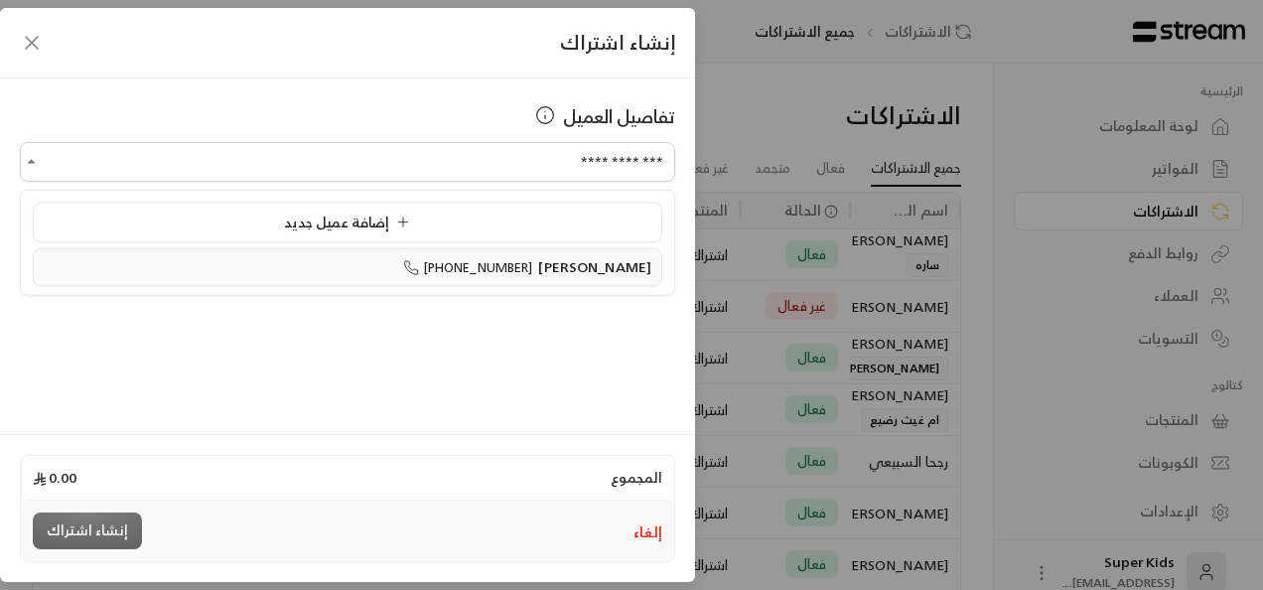
click at [579, 265] on span "[PERSON_NAME]" at bounding box center [594, 266] width 113 height 25
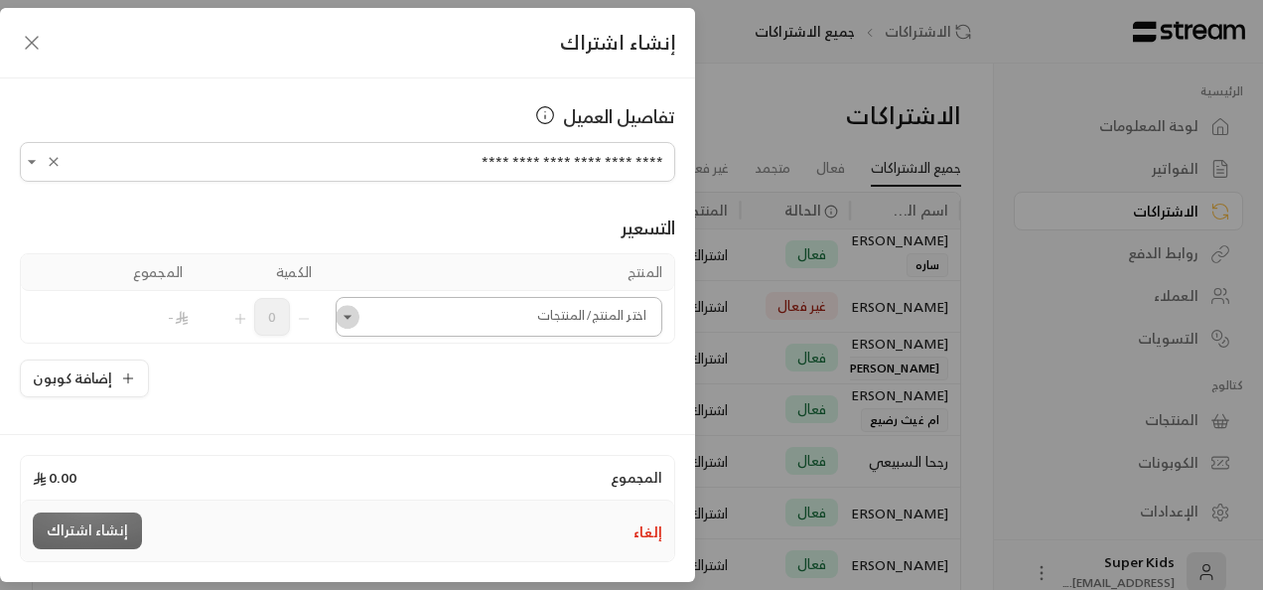
click at [354, 312] on icon "Open" at bounding box center [348, 317] width 20 height 20
type input "**********"
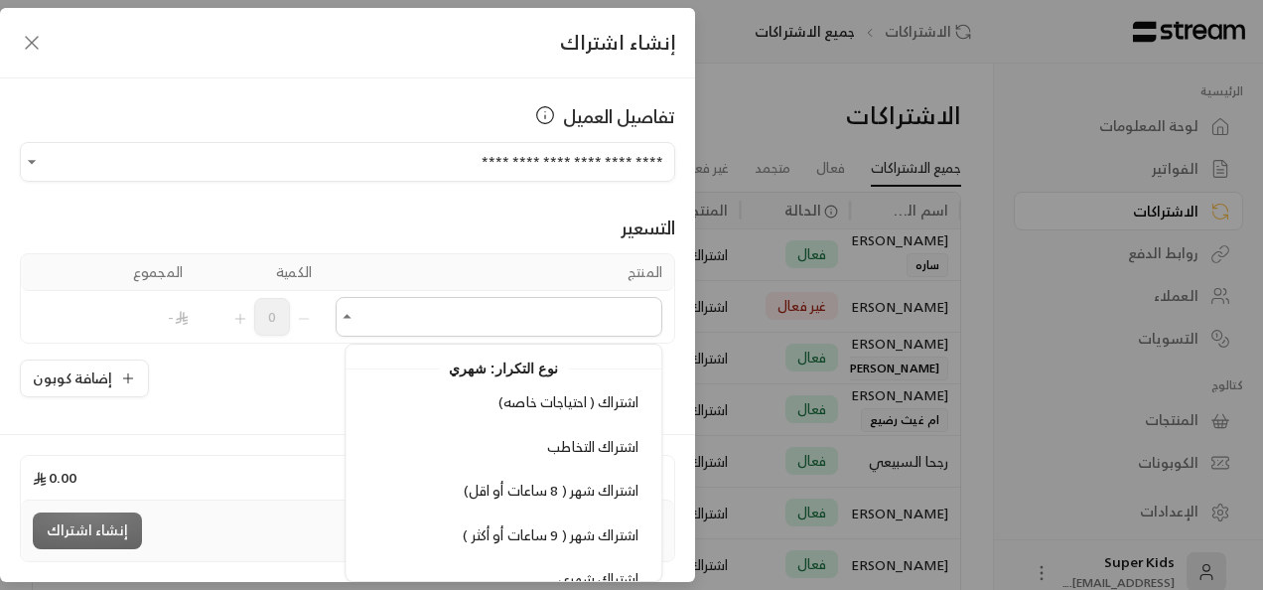
scroll to position [441, 0]
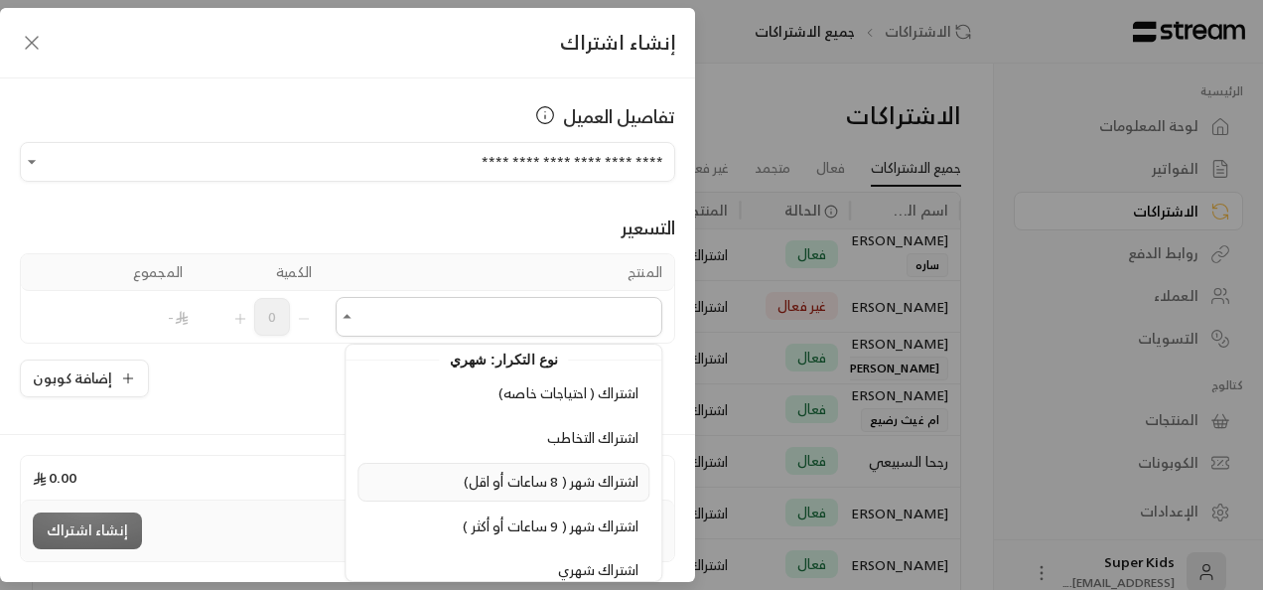
click at [582, 476] on span "اشتراك شهر ( 8 ساعات أو اقل)" at bounding box center [551, 481] width 175 height 25
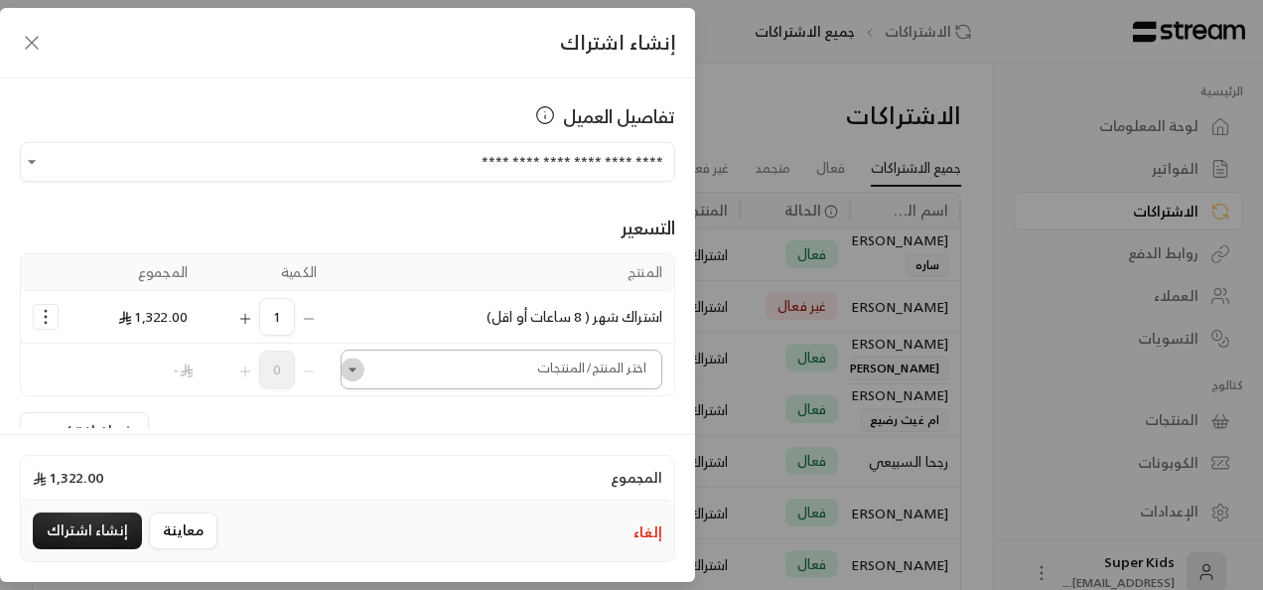
click at [362, 365] on icon "Open" at bounding box center [352, 369] width 20 height 20
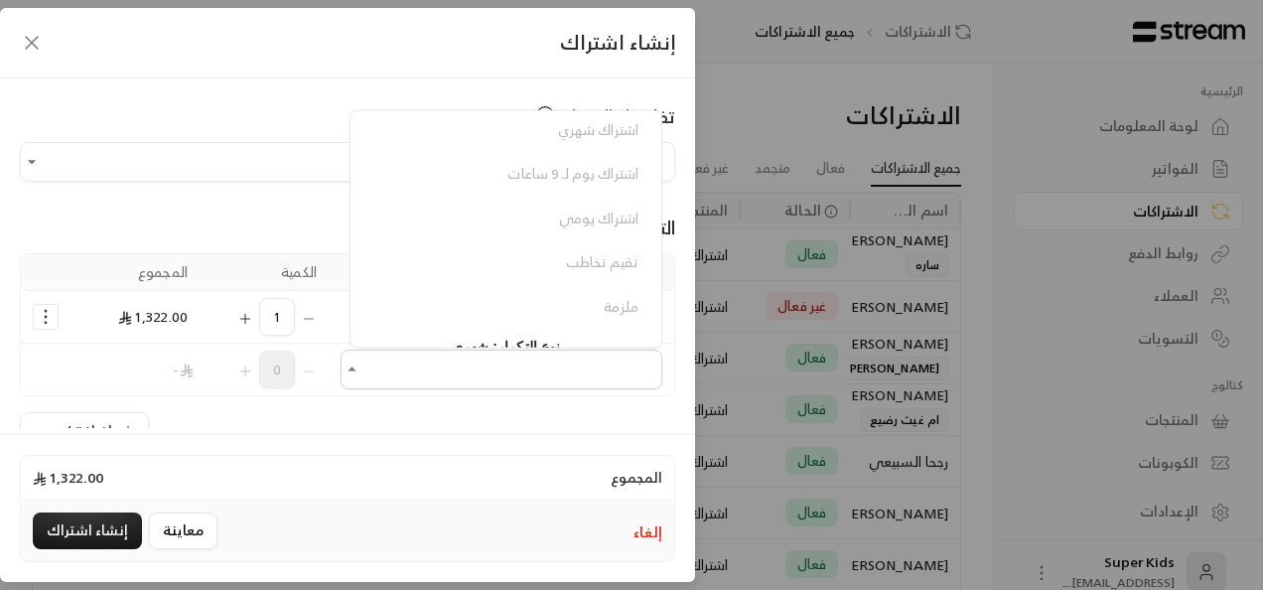
scroll to position [217, 0]
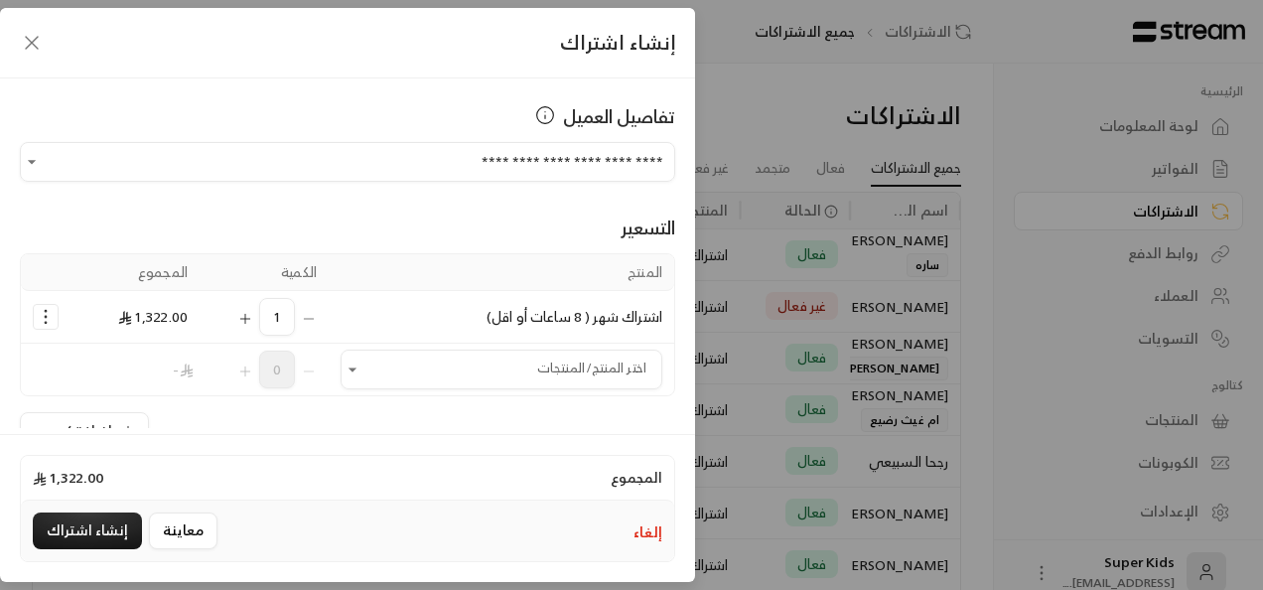
click at [302, 213] on div "التسعير" at bounding box center [347, 227] width 655 height 28
click at [356, 371] on icon "Open" at bounding box center [352, 369] width 20 height 20
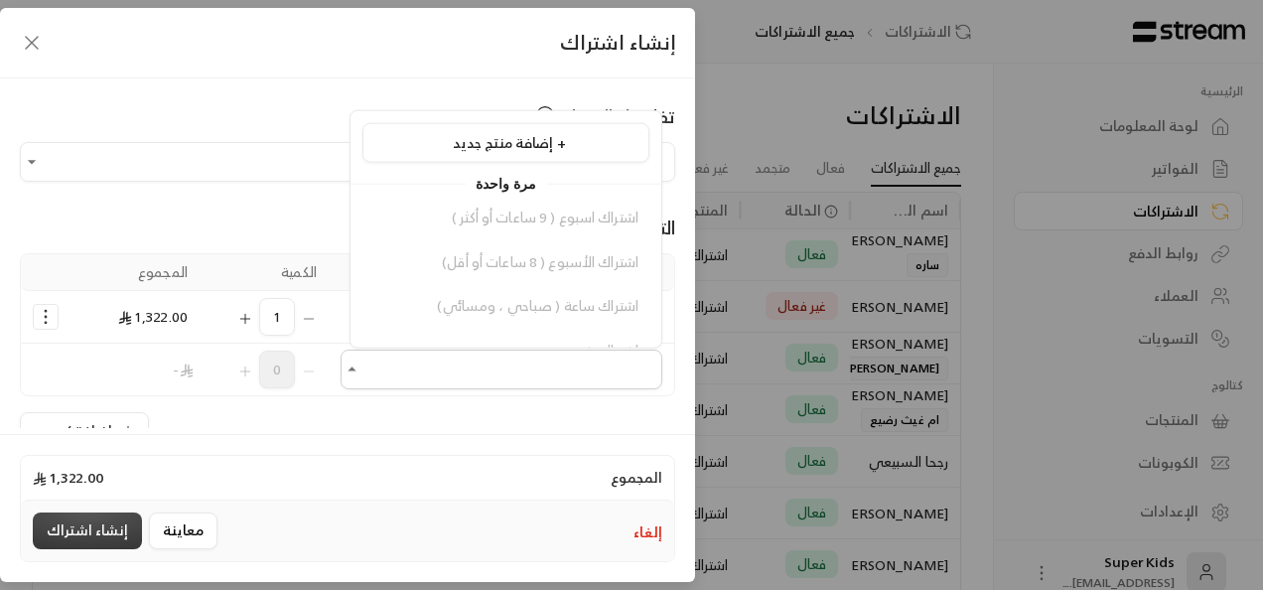
click at [109, 524] on button "إنشاء اشتراك" at bounding box center [87, 530] width 109 height 37
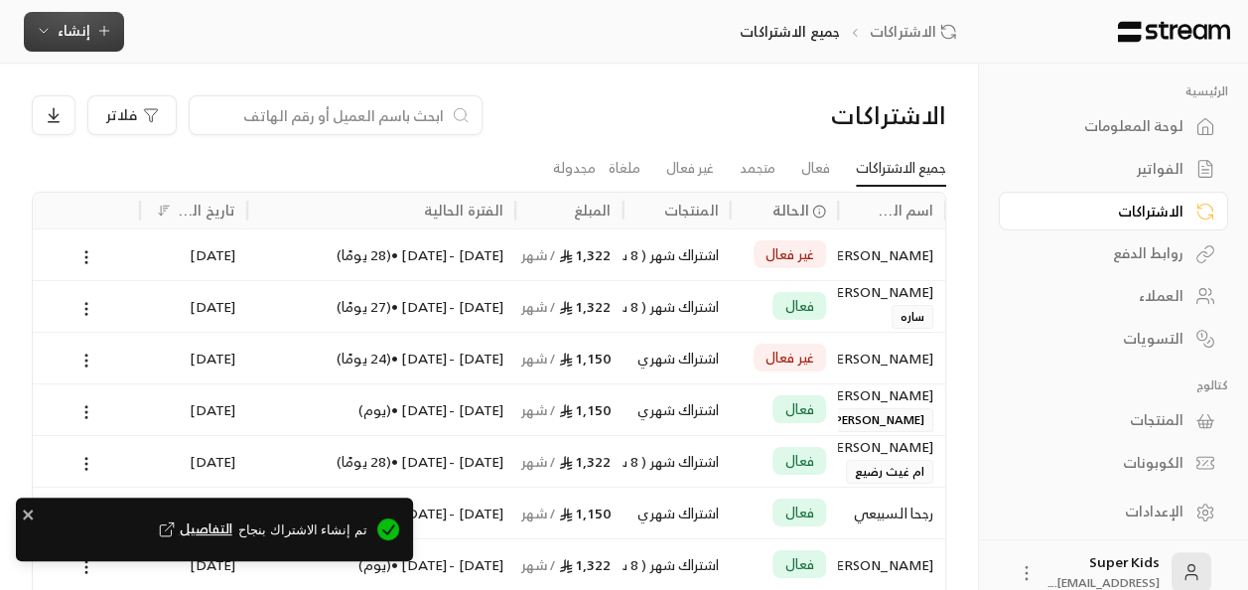
click at [86, 30] on span "إنشاء" at bounding box center [74, 30] width 33 height 25
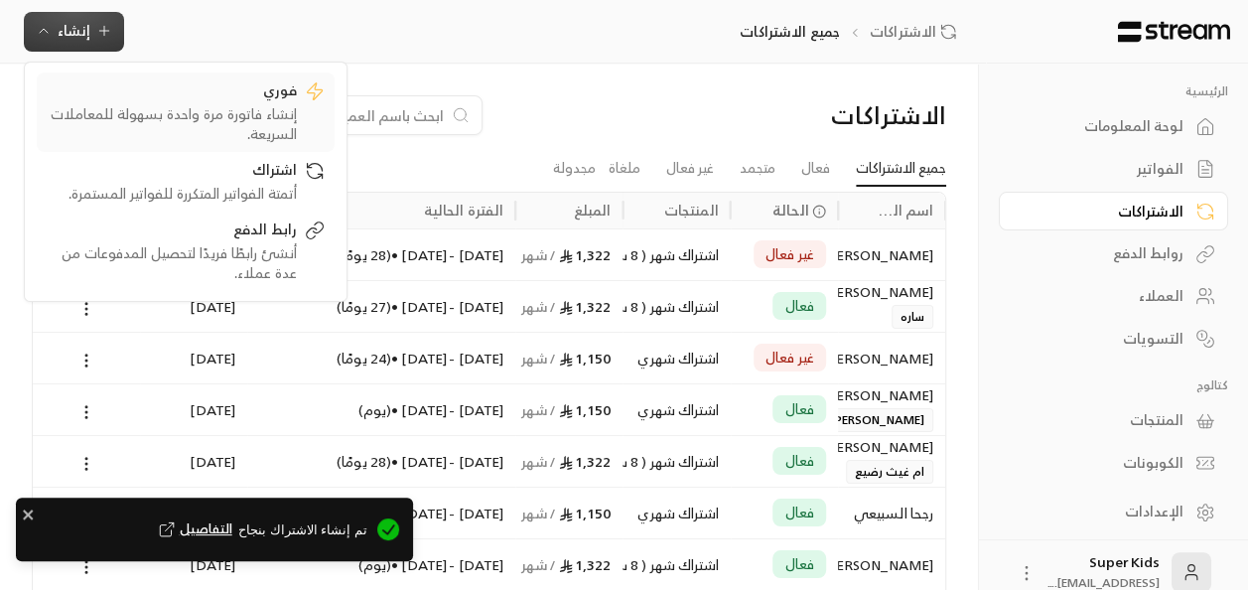
click at [204, 119] on div "إنشاء فاتورة مرة واحدة بسهولة للمعاملات السريعة." at bounding box center [172, 124] width 250 height 40
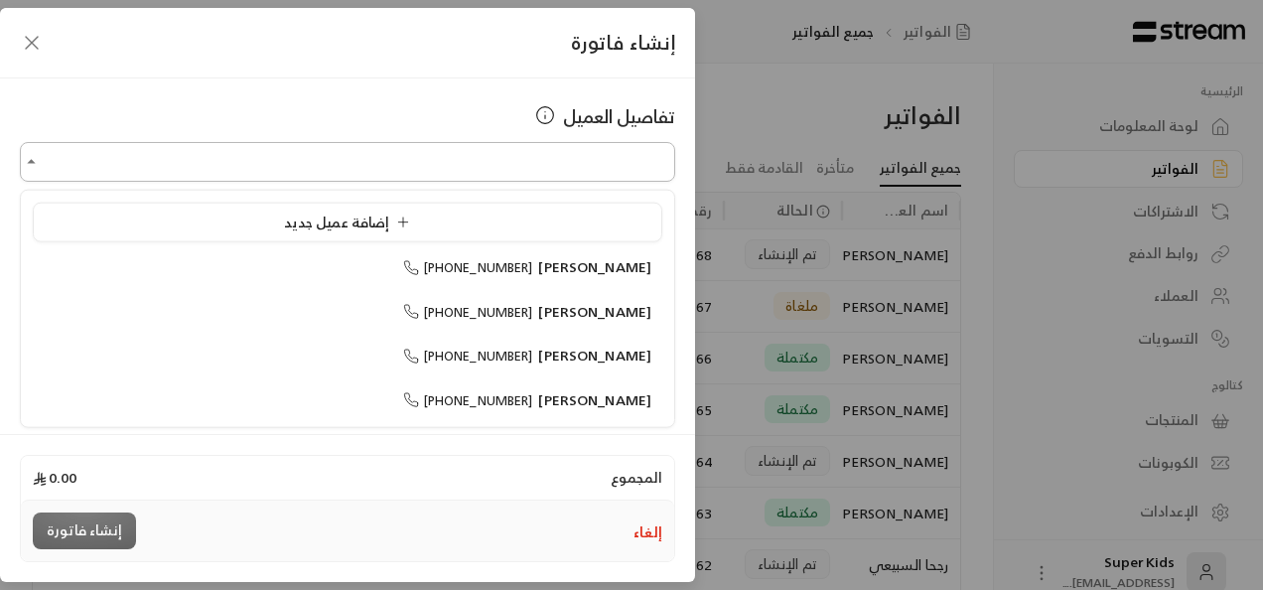
click at [611, 163] on input "اختر العميل" at bounding box center [347, 162] width 655 height 35
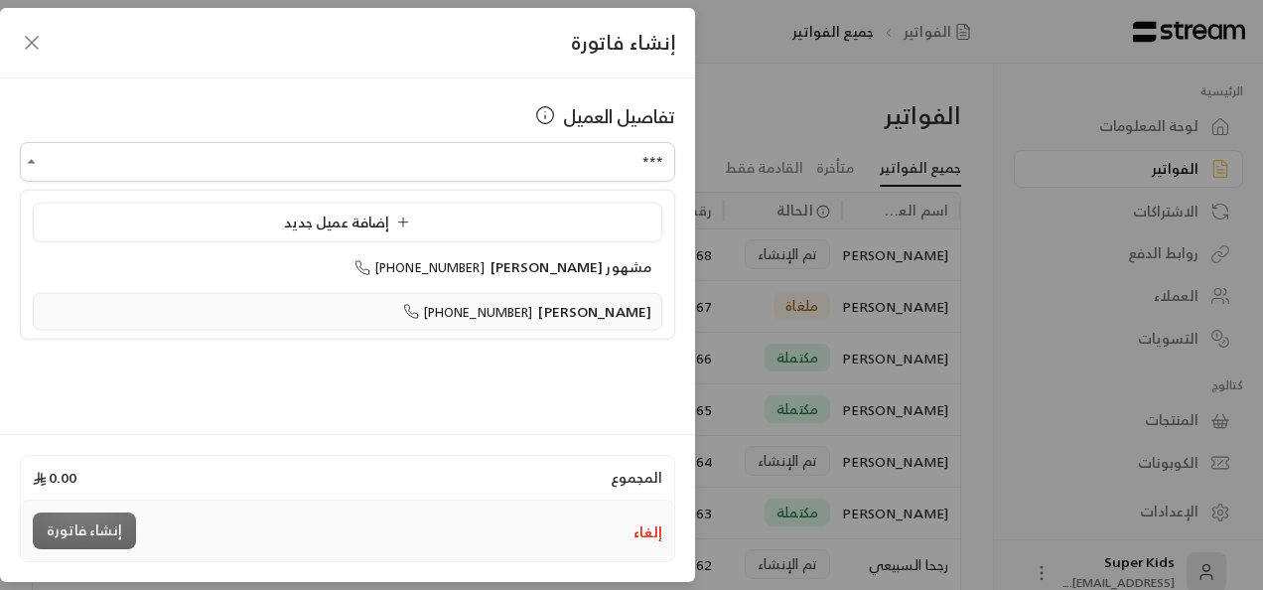
click at [571, 316] on span "[PERSON_NAME]" at bounding box center [594, 310] width 113 height 25
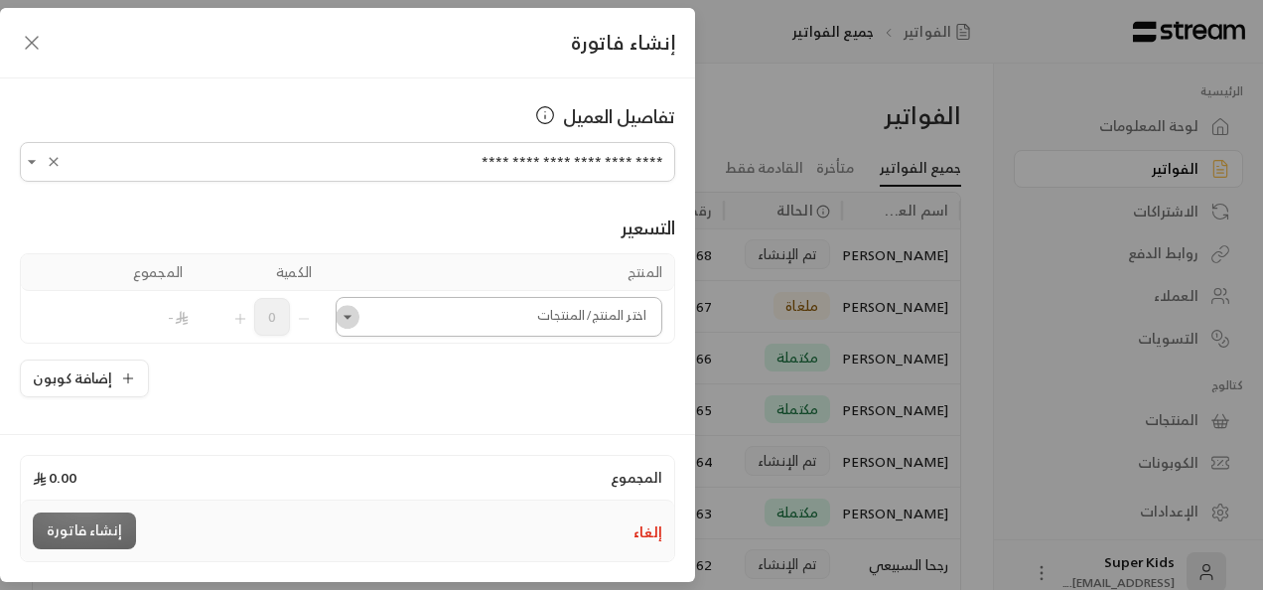
click at [357, 316] on icon "Open" at bounding box center [348, 317] width 20 height 20
type input "**********"
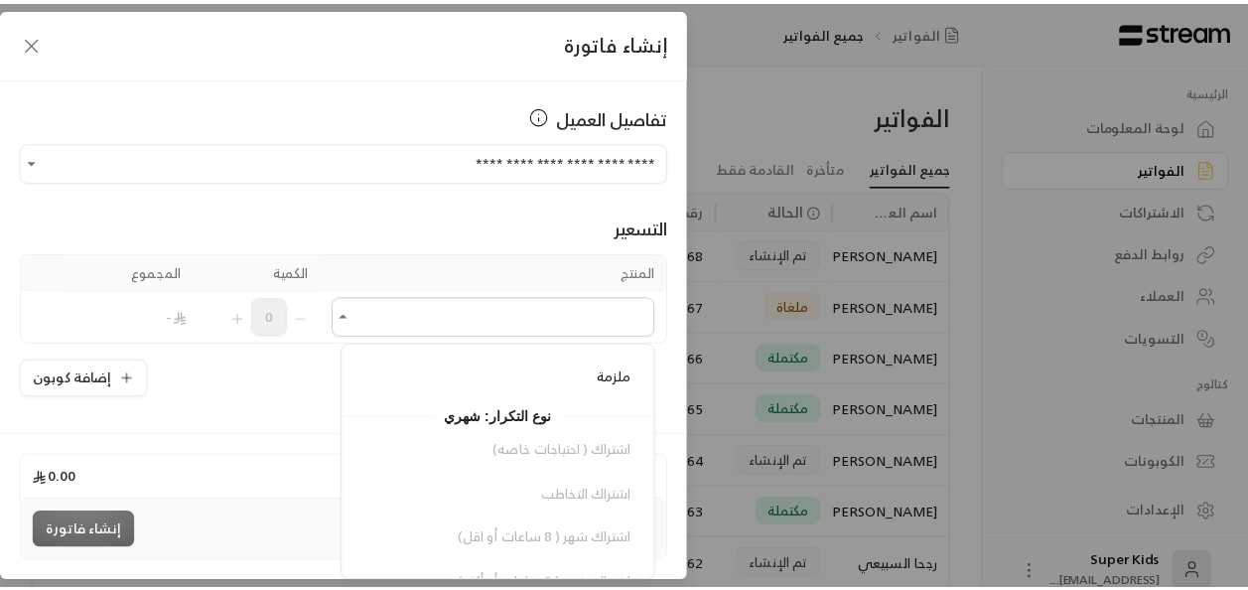
scroll to position [389, 0]
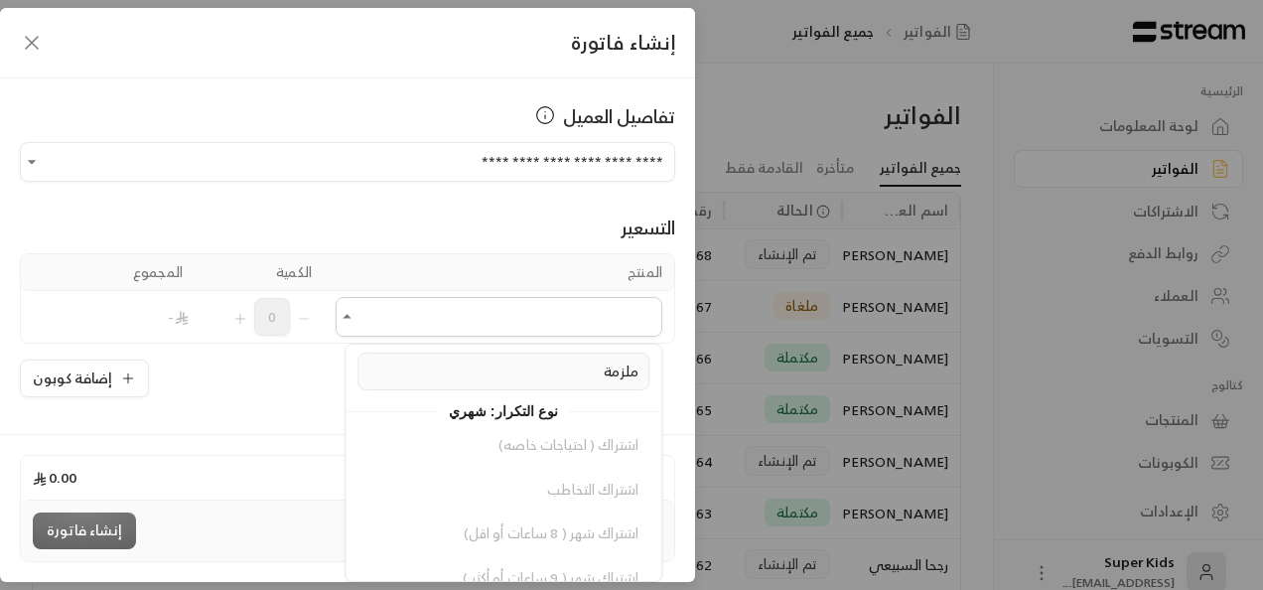
click at [597, 367] on div "ملزمة" at bounding box center [503, 371] width 270 height 21
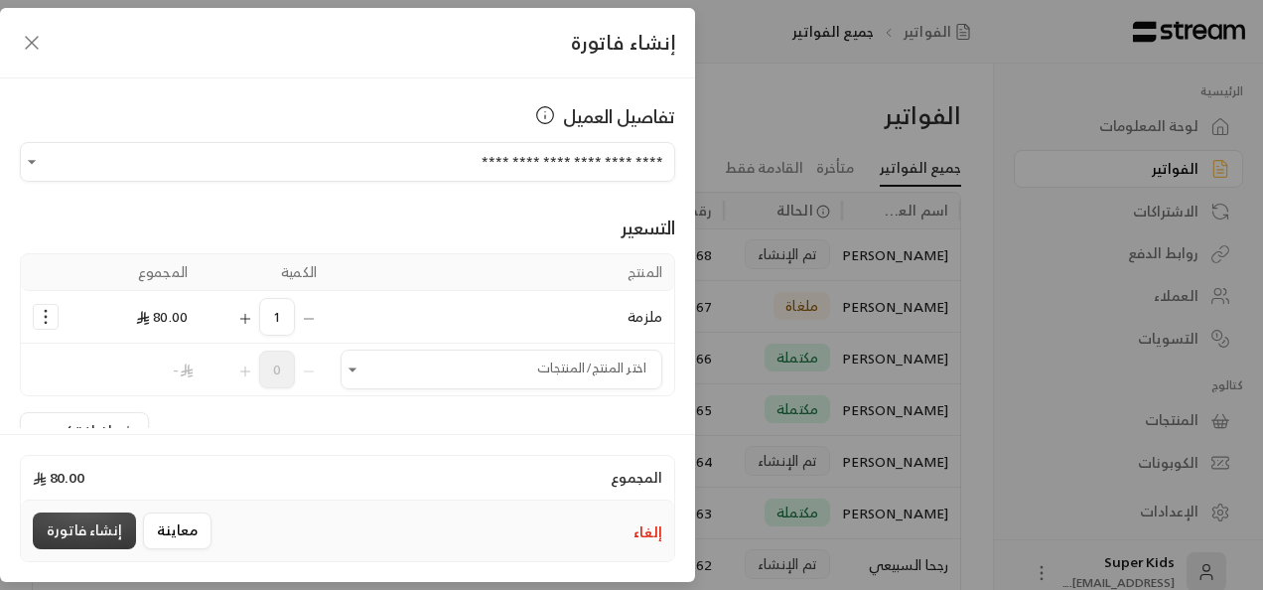
click at [99, 529] on button "إنشاء فاتورة" at bounding box center [84, 530] width 103 height 37
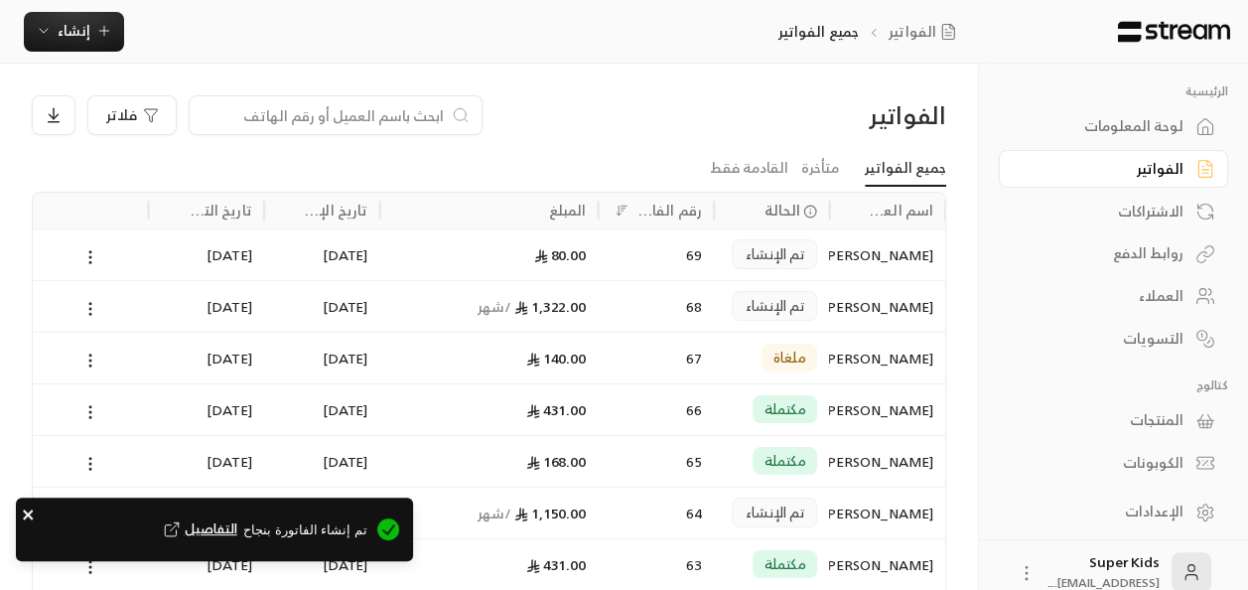
click at [30, 514] on icon "close" at bounding box center [29, 514] width 14 height 16
